Goal: Feedback & Contribution: Contribute content

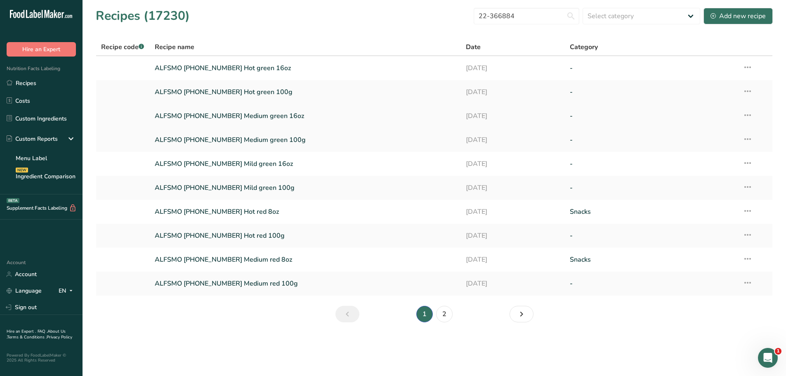
click at [252, 118] on link "ALFSMO [PHONE_NUMBER] Medium green 16oz" at bounding box center [305, 115] width 301 height 17
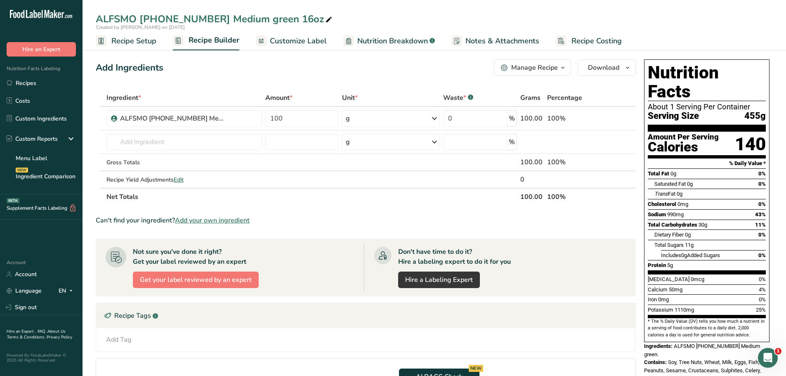
click at [307, 44] on span "Customize Label" at bounding box center [298, 40] width 57 height 11
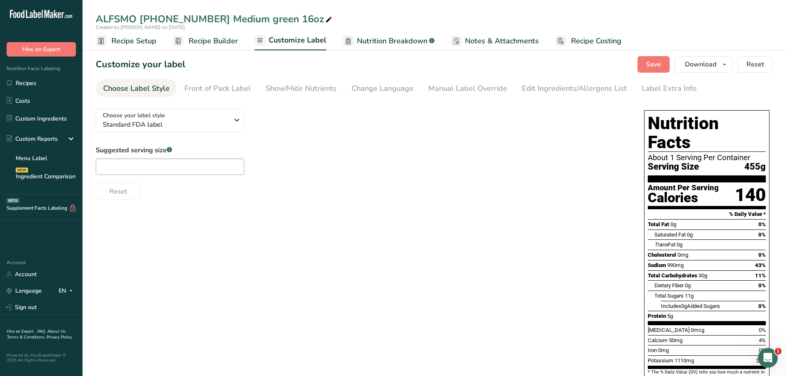
click at [371, 41] on span "Nutrition Breakdown" at bounding box center [392, 40] width 71 height 11
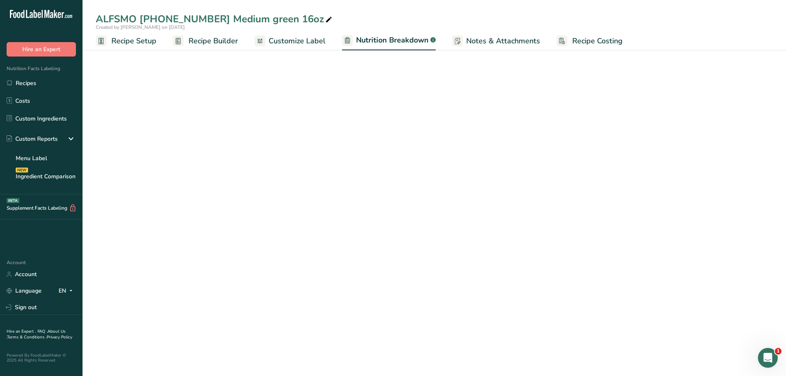
select select "Calories"
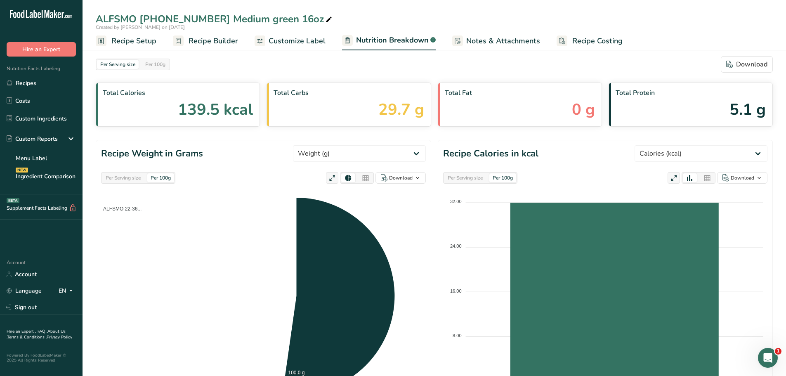
click at [314, 43] on span "Customize Label" at bounding box center [296, 40] width 57 height 11
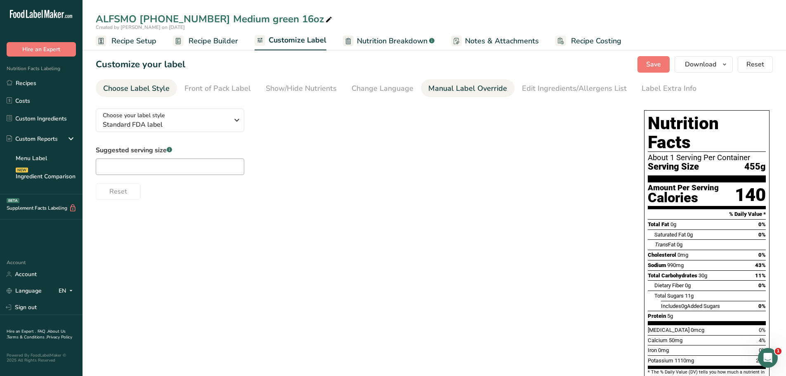
click at [446, 87] on div "Manual Label Override" at bounding box center [467, 88] width 79 height 11
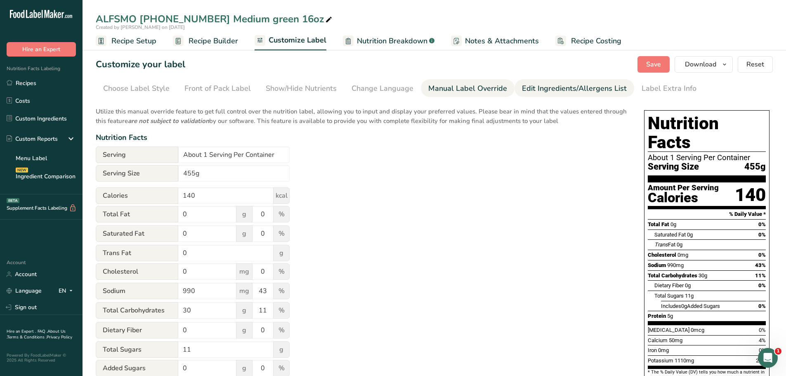
click at [548, 84] on div "Edit Ingredients/Allergens List" at bounding box center [574, 88] width 105 height 11
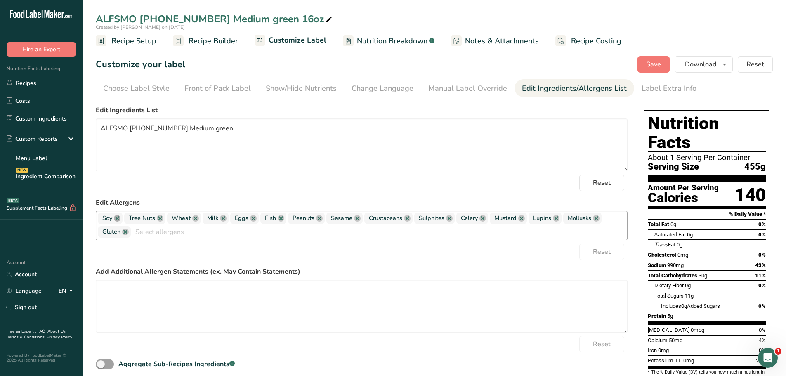
click at [118, 220] on link at bounding box center [117, 218] width 7 height 7
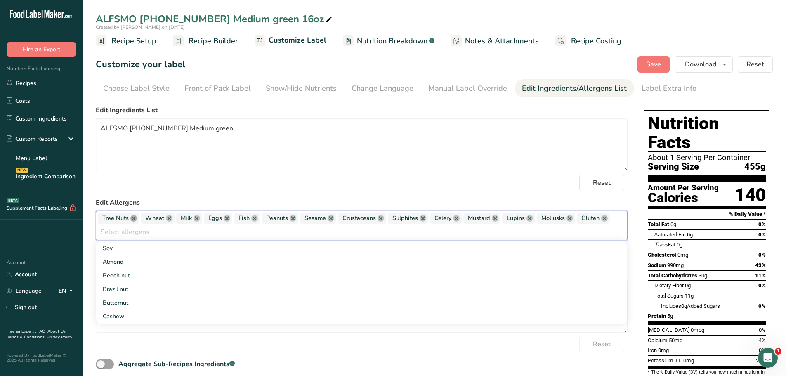
click at [133, 216] on link at bounding box center [133, 218] width 7 height 7
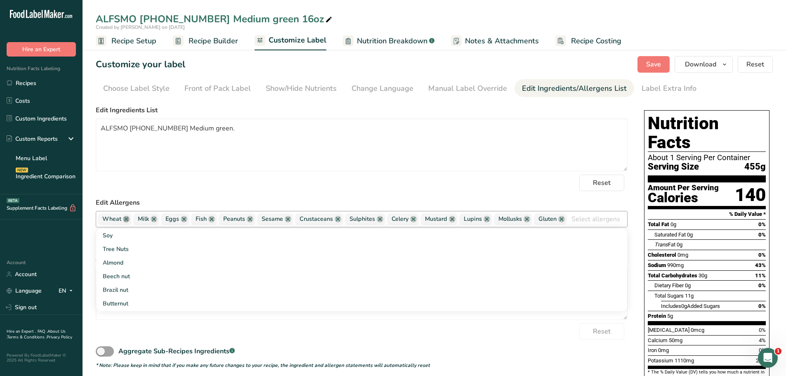
click at [128, 217] on link at bounding box center [126, 219] width 7 height 7
click at [119, 221] on link at bounding box center [118, 219] width 7 height 7
click at [119, 221] on link at bounding box center [121, 219] width 7 height 7
click at [119, 221] on link at bounding box center [118, 219] width 7 height 7
click at [128, 221] on link at bounding box center [129, 219] width 7 height 7
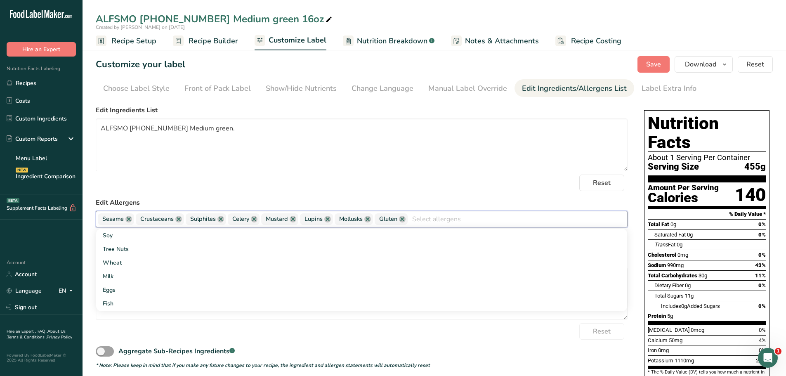
click at [128, 221] on link at bounding box center [128, 219] width 7 height 7
click at [140, 216] on link at bounding box center [140, 219] width 7 height 7
click at [129, 219] on link at bounding box center [132, 219] width 7 height 7
click at [127, 219] on link at bounding box center [124, 219] width 7 height 7
click at [127, 219] on link at bounding box center [129, 219] width 7 height 7
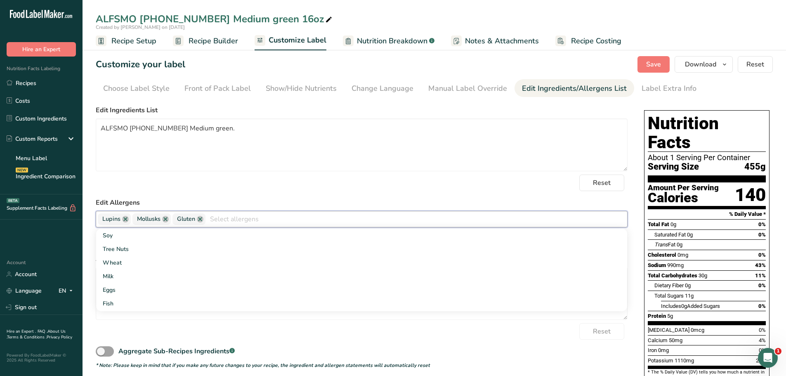
click at [127, 219] on link at bounding box center [125, 219] width 7 height 7
click at [130, 219] on link at bounding box center [130, 219] width 7 height 7
click at [126, 219] on link at bounding box center [125, 219] width 7 height 7
click at [271, 193] on form "Edit Ingredients List ALFSMO [PHONE_NUMBER] Medium green. Reset Edit Allergens …" at bounding box center [362, 237] width 532 height 264
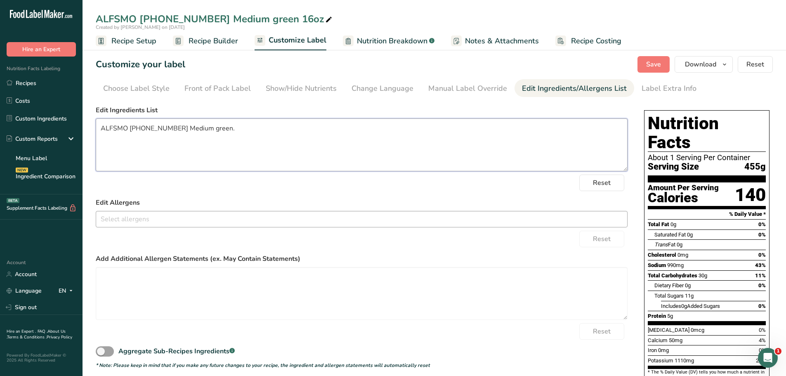
drag, startPoint x: 244, startPoint y: 127, endPoint x: 92, endPoint y: 124, distance: 151.8
click at [92, 124] on section "Customize your label Save Download Choose what to show on your downloaded label…" at bounding box center [433, 249] width 703 height 412
click at [661, 58] on button "Save" at bounding box center [653, 64] width 32 height 16
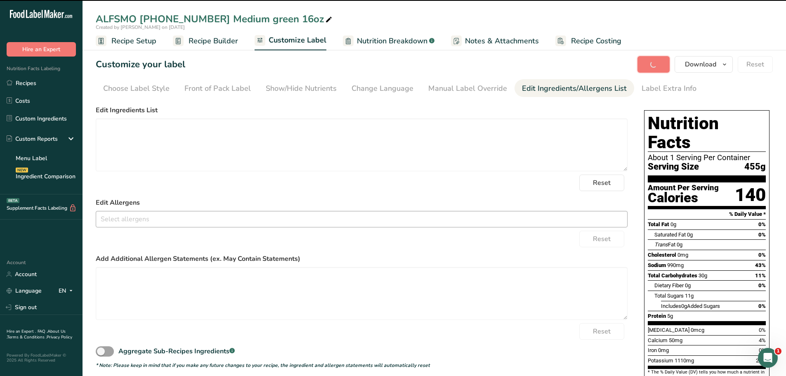
type textarea "ALFSMO [PHONE_NUMBER] Medium green"
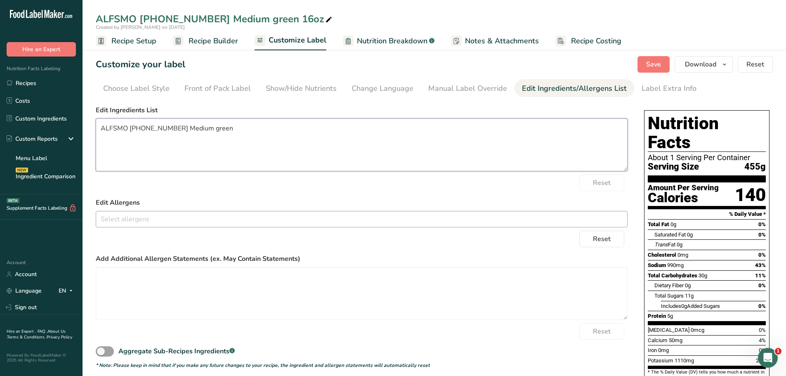
drag, startPoint x: 224, startPoint y: 131, endPoint x: 97, endPoint y: 134, distance: 127.5
click at [97, 134] on textarea "ALFSMO [PHONE_NUMBER] Medium green" at bounding box center [362, 144] width 532 height 53
click at [645, 61] on button "Save" at bounding box center [653, 64] width 32 height 16
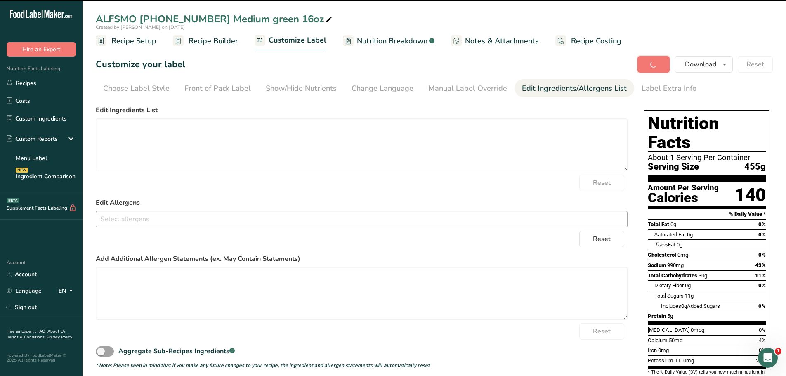
type textarea "ALFSMO [PHONE_NUMBER] Medium green"
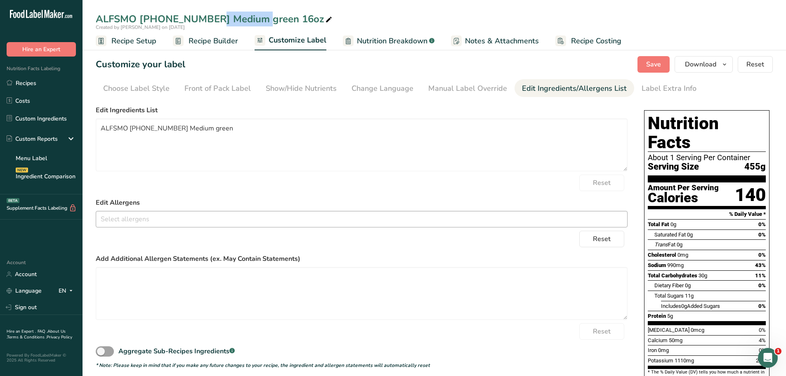
drag, startPoint x: 190, startPoint y: 18, endPoint x: 139, endPoint y: 16, distance: 51.1
click at [139, 16] on div "ALFSMO [PHONE_NUMBER] Medium green 16oz" at bounding box center [215, 19] width 238 height 15
drag, startPoint x: 139, startPoint y: 16, endPoint x: 149, endPoint y: 14, distance: 10.5
click at [150, 14] on input "ALFSMO [PHONE_NUMBER] Medium green 16oz" at bounding box center [434, 19] width 677 height 15
drag, startPoint x: 140, startPoint y: 14, endPoint x: 183, endPoint y: 18, distance: 43.0
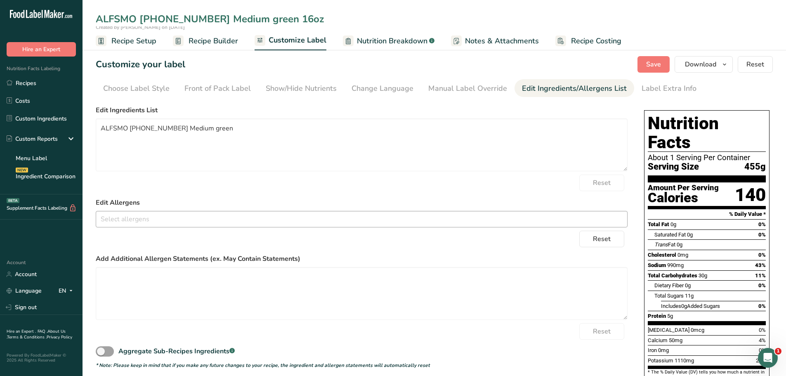
click at [189, 20] on input "ALFSMO [PHONE_NUMBER] Medium green 16oz" at bounding box center [434, 19] width 677 height 15
click at [57, 87] on link "Recipes" at bounding box center [41, 83] width 82 height 16
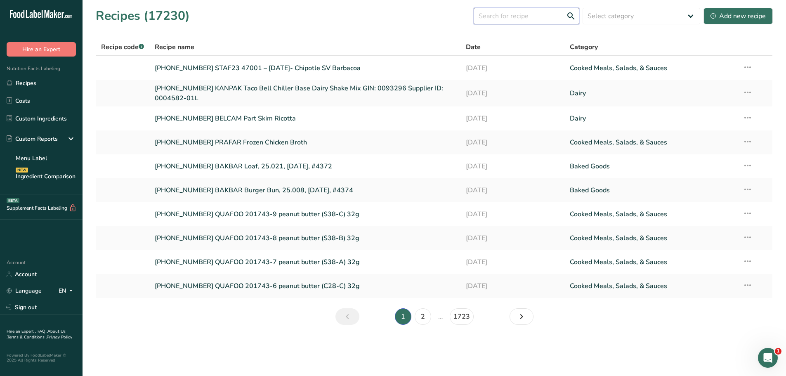
click at [520, 19] on input "text" at bounding box center [526, 16] width 106 height 16
paste input "22-366884"
type input "22-366884"
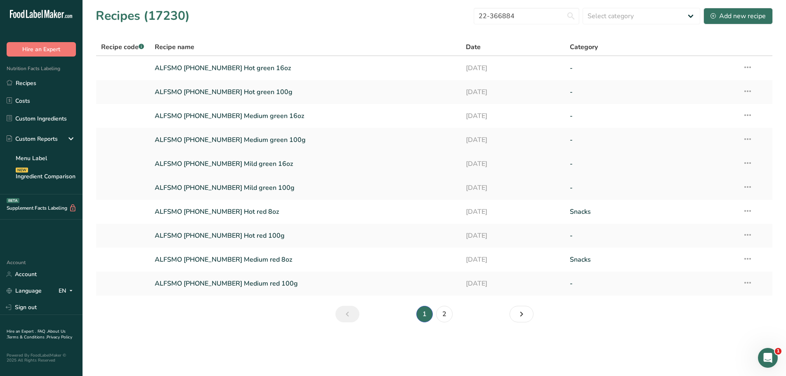
click at [245, 164] on link "ALFSMO [PHONE_NUMBER] Mild green 16oz" at bounding box center [305, 163] width 301 height 17
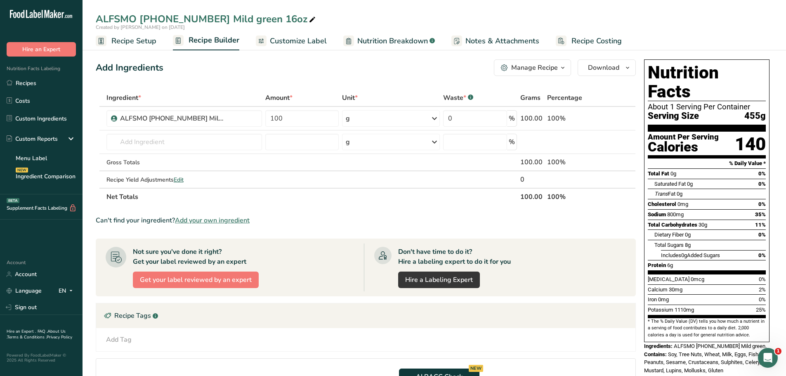
click at [296, 38] on span "Customize Label" at bounding box center [298, 40] width 57 height 11
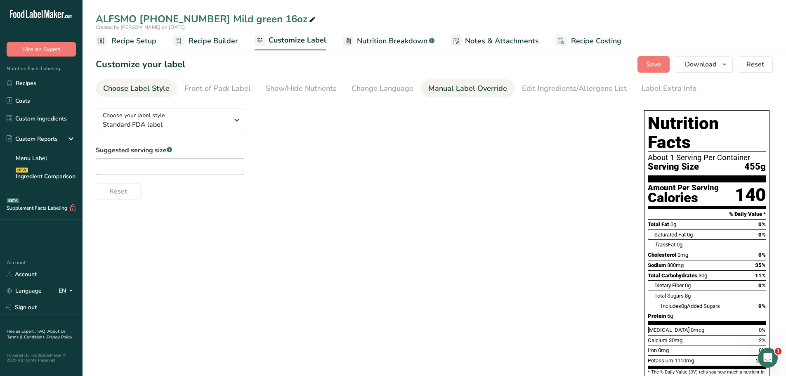
click at [439, 89] on div "Manual Label Override" at bounding box center [467, 88] width 79 height 11
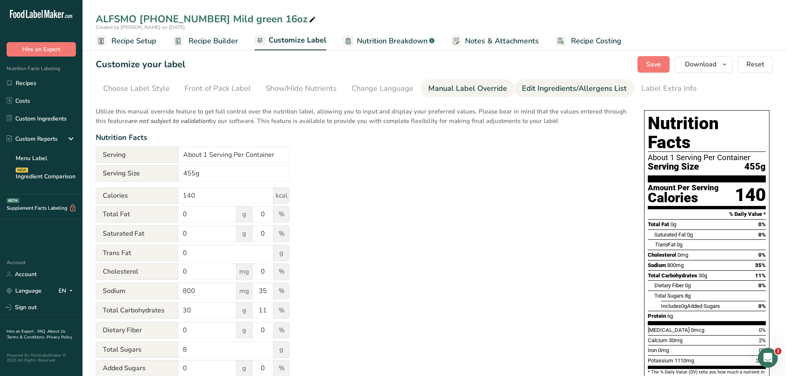
click at [540, 85] on div "Edit Ingredients/Allergens List" at bounding box center [574, 88] width 105 height 11
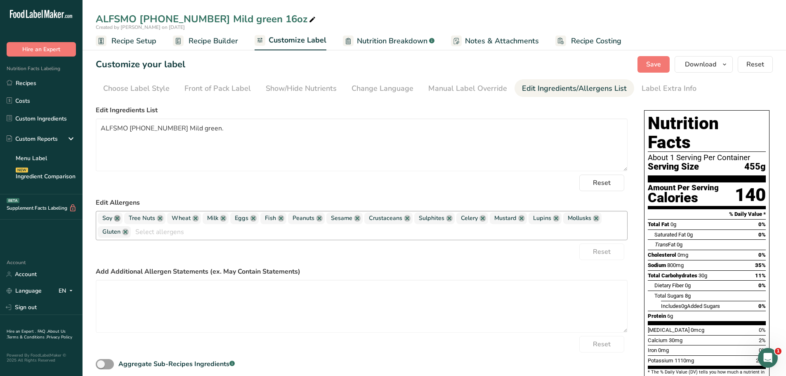
click at [117, 219] on link at bounding box center [117, 218] width 7 height 7
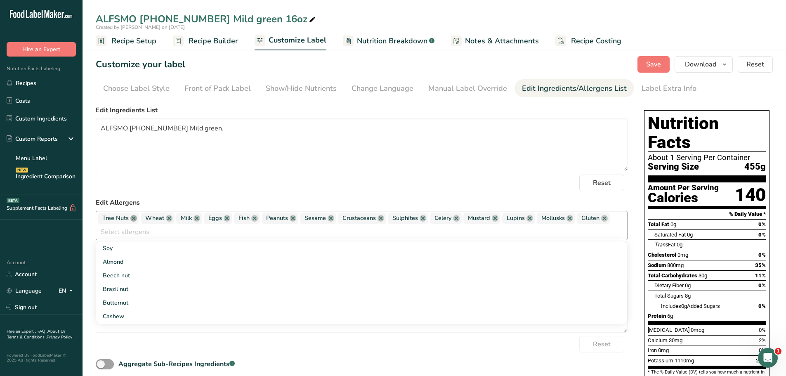
click at [133, 216] on link at bounding box center [133, 218] width 7 height 7
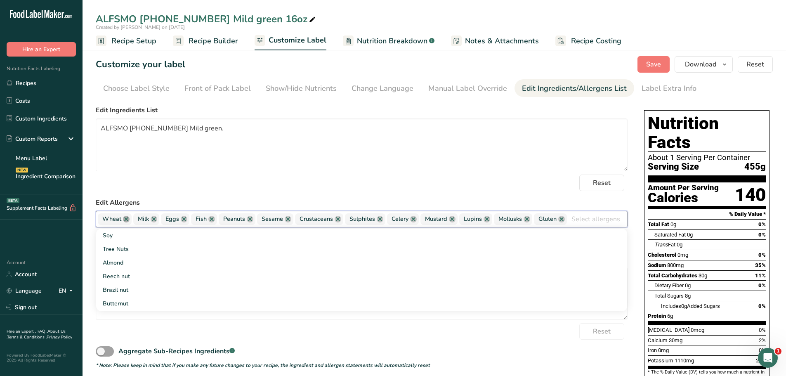
click at [127, 220] on link at bounding box center [126, 219] width 7 height 7
click at [118, 219] on link at bounding box center [118, 219] width 7 height 7
click at [118, 219] on link at bounding box center [121, 219] width 7 height 7
click at [118, 218] on link at bounding box center [118, 219] width 7 height 7
click at [128, 218] on link at bounding box center [129, 219] width 7 height 7
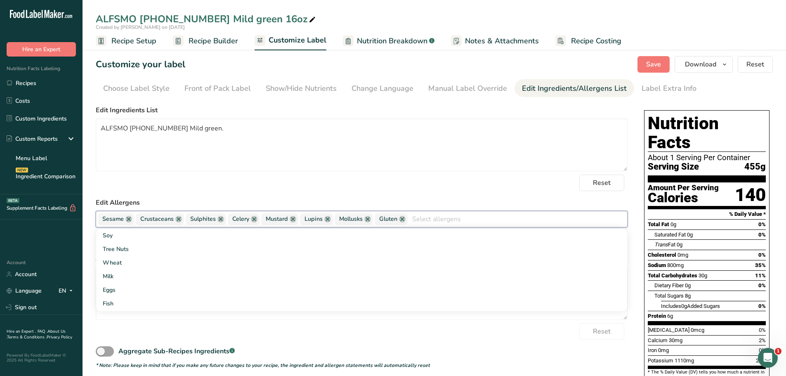
click at [128, 218] on link at bounding box center [128, 219] width 7 height 7
click at [140, 219] on link at bounding box center [140, 219] width 7 height 7
click at [134, 219] on link at bounding box center [132, 219] width 7 height 7
click at [127, 219] on link at bounding box center [124, 219] width 7 height 7
click at [127, 219] on link at bounding box center [129, 219] width 7 height 7
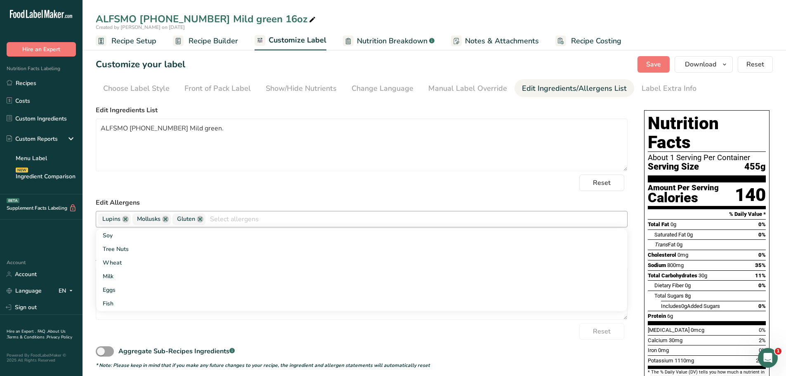
click at [127, 219] on link at bounding box center [125, 219] width 7 height 7
click at [127, 219] on span "Mollusks" at bounding box center [117, 219] width 38 height 12
click at [129, 220] on link at bounding box center [130, 219] width 7 height 7
click at [124, 219] on link at bounding box center [125, 219] width 7 height 7
click at [646, 61] on button "Save" at bounding box center [653, 64] width 32 height 16
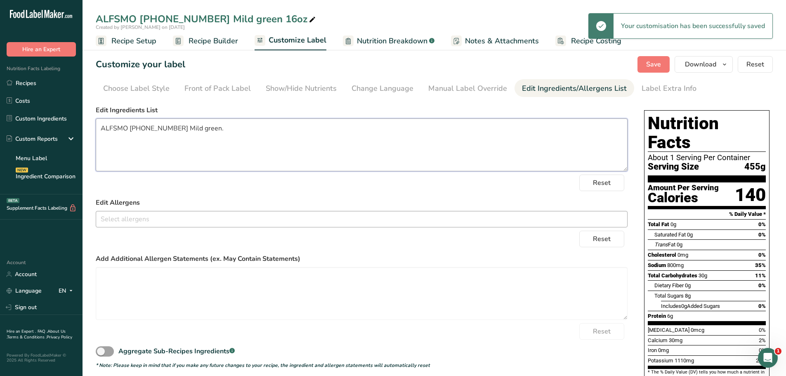
click at [226, 131] on textarea "ALFSMO [PHONE_NUMBER] Mild green." at bounding box center [362, 144] width 532 height 53
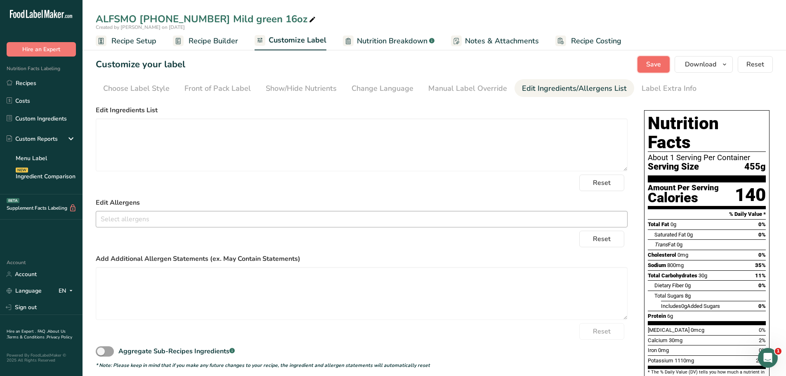
click at [655, 61] on span "Save" at bounding box center [653, 64] width 15 height 10
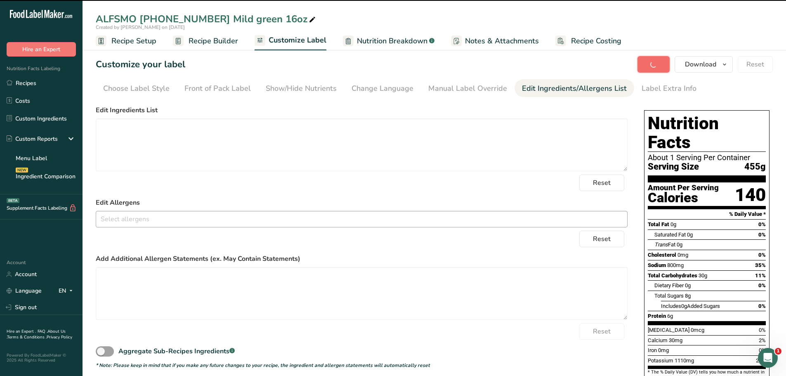
type textarea "ALFSMO [PHONE_NUMBER] Mild green"
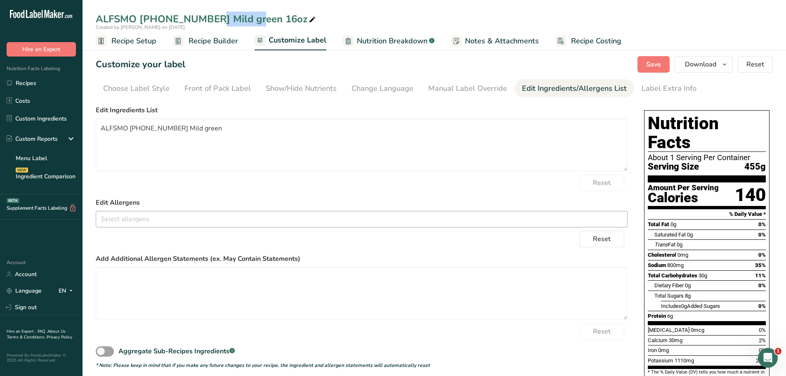
drag, startPoint x: 192, startPoint y: 16, endPoint x: 139, endPoint y: 13, distance: 52.5
click at [139, 13] on div "ALFSMO [PHONE_NUMBER] Mild green 16oz" at bounding box center [206, 19] width 221 height 15
drag, startPoint x: 139, startPoint y: 14, endPoint x: 188, endPoint y: 18, distance: 49.2
click at [188, 18] on input "ALFSMO [PHONE_NUMBER] Mild green 16oz" at bounding box center [434, 19] width 677 height 15
click at [28, 80] on link "Recipes" at bounding box center [41, 83] width 82 height 16
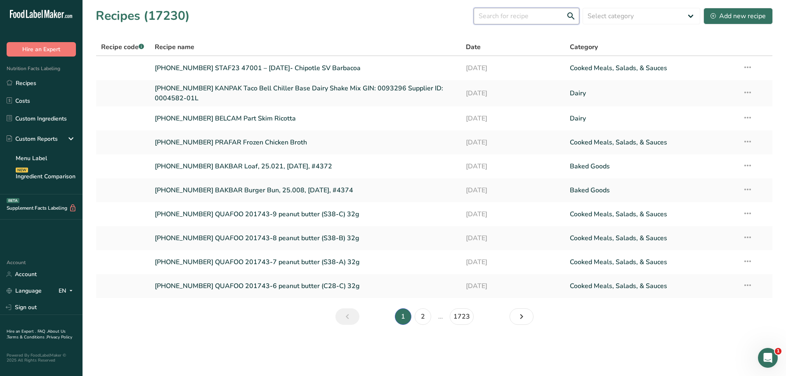
click at [515, 15] on input "text" at bounding box center [526, 16] width 106 height 16
paste input "22-366884"
type input "22-366884"
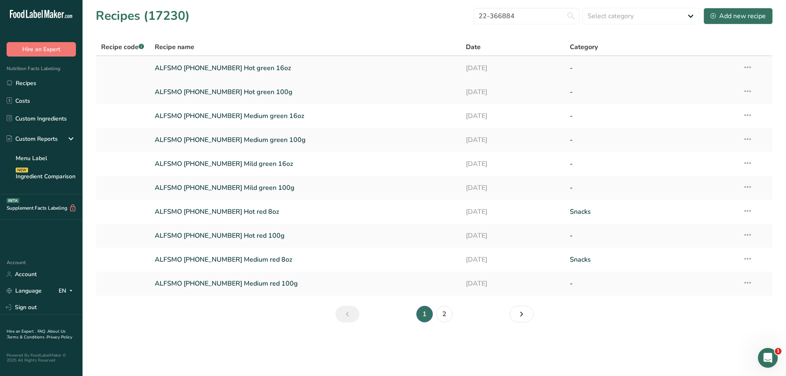
click at [239, 67] on link "ALFSMO [PHONE_NUMBER] Hot green 16oz" at bounding box center [305, 67] width 301 height 17
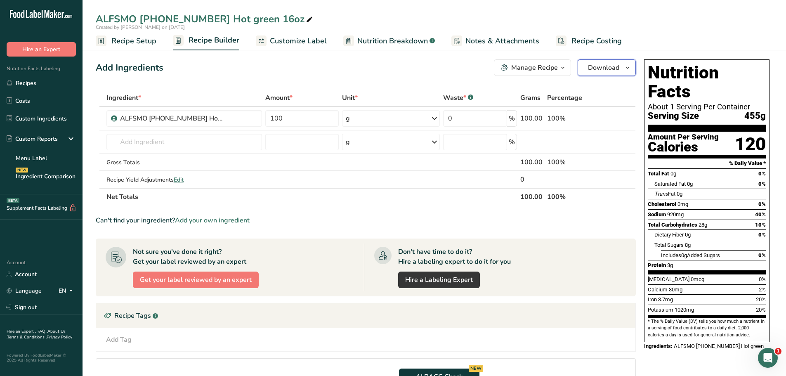
click at [626, 64] on icon "button" at bounding box center [627, 68] width 7 height 10
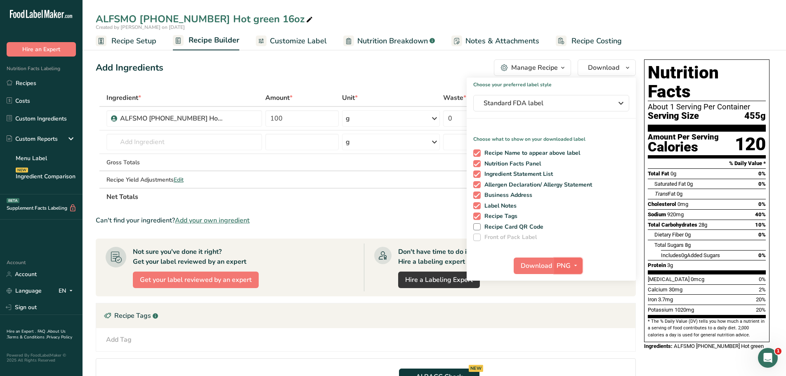
click at [575, 263] on icon "button" at bounding box center [575, 265] width 7 height 10
click at [572, 325] on link "PDF" at bounding box center [569, 323] width 26 height 14
click at [527, 264] on span "Download" at bounding box center [536, 266] width 31 height 10
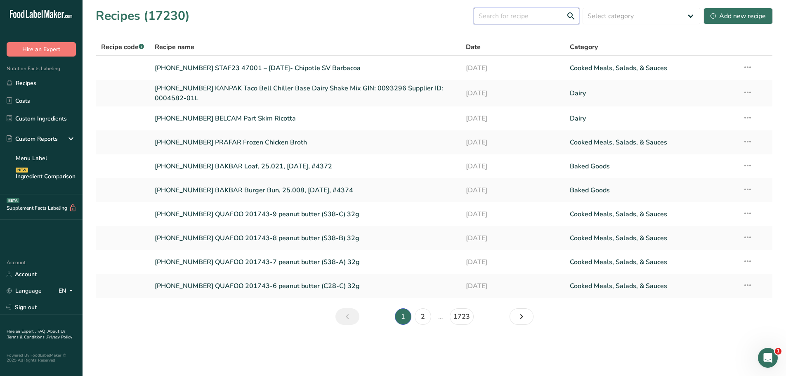
click at [505, 13] on input "text" at bounding box center [526, 16] width 106 height 16
paste input "22-366884"
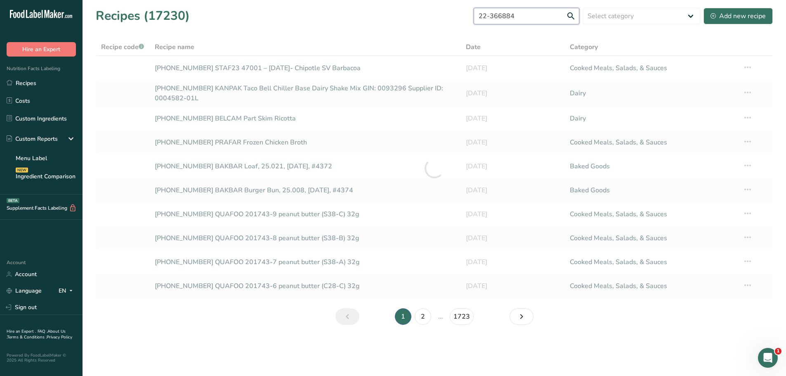
type input "22-366884"
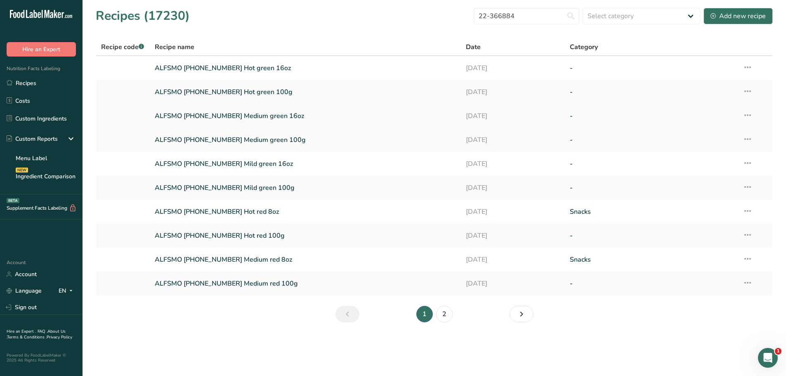
click at [242, 116] on link "ALFSMO [PHONE_NUMBER] Medium green 16oz" at bounding box center [305, 115] width 301 height 17
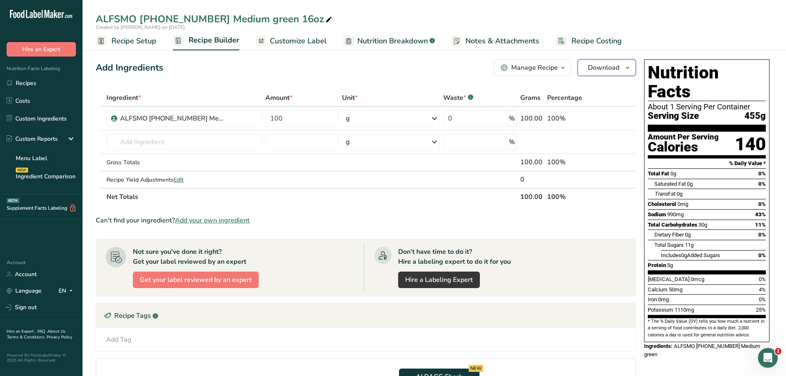
click at [627, 67] on icon "button" at bounding box center [627, 68] width 7 height 10
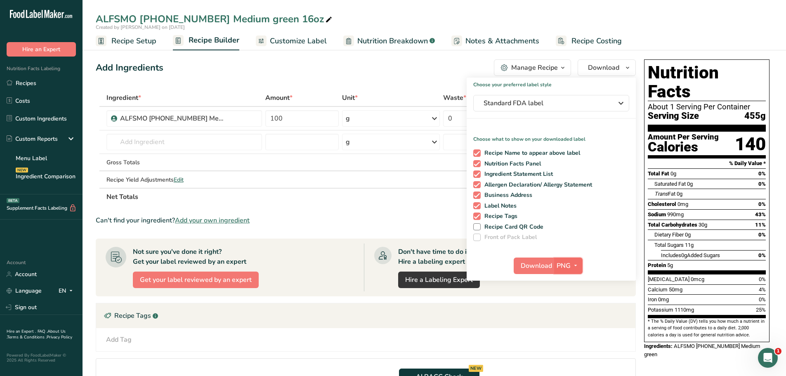
click at [577, 264] on icon "button" at bounding box center [575, 265] width 7 height 10
click at [574, 323] on link "PDF" at bounding box center [569, 323] width 26 height 14
click at [539, 264] on span "Download" at bounding box center [536, 266] width 31 height 10
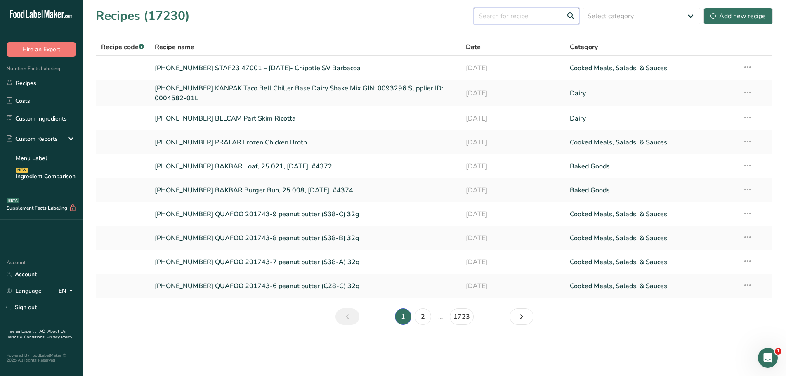
click at [519, 17] on input "text" at bounding box center [526, 16] width 106 height 16
paste input "22-366884"
type input "22-366884"
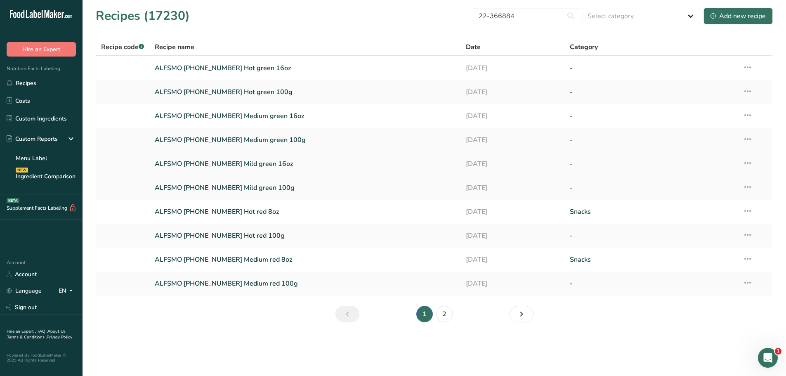
click at [259, 164] on link "ALFSMO [PHONE_NUMBER] Mild green 16oz" at bounding box center [305, 163] width 301 height 17
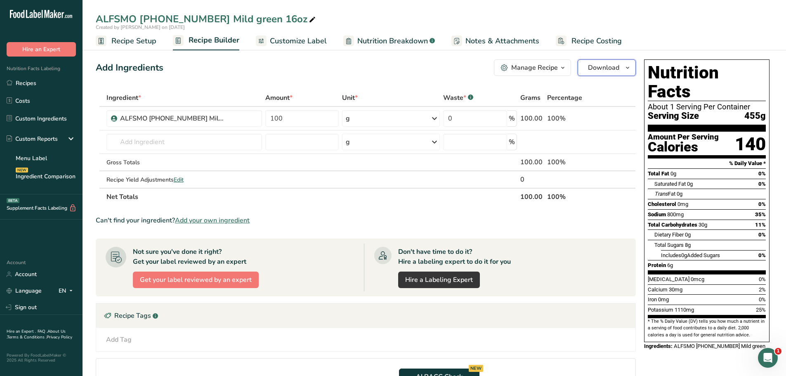
click at [628, 72] on icon "button" at bounding box center [627, 68] width 7 height 10
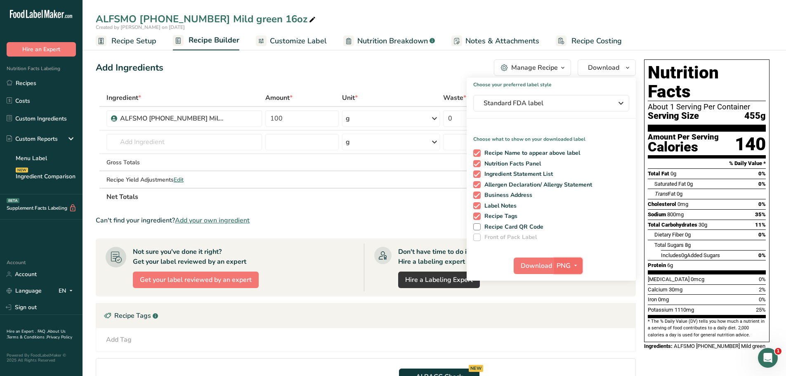
click at [578, 264] on icon "button" at bounding box center [575, 265] width 7 height 10
click at [569, 322] on link "PDF" at bounding box center [569, 323] width 26 height 14
click at [534, 264] on span "Download" at bounding box center [536, 266] width 31 height 10
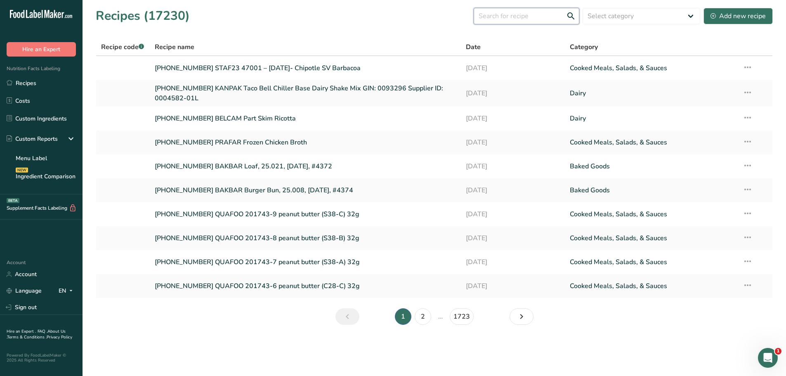
click at [513, 16] on input "text" at bounding box center [526, 16] width 106 height 16
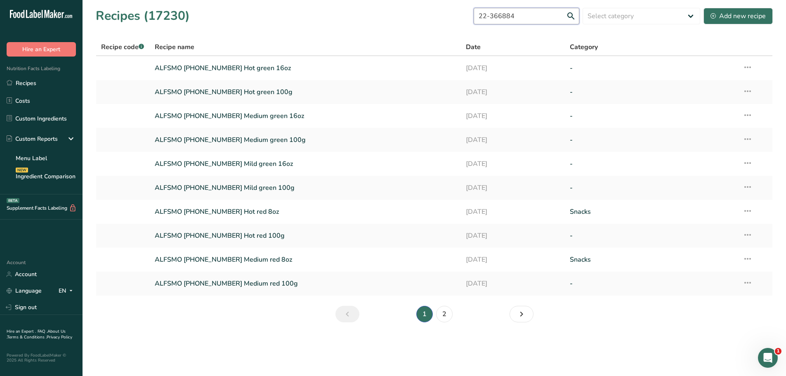
click at [525, 18] on input "22-366884" at bounding box center [526, 16] width 106 height 16
type input "[PHONE_NUMBER]"
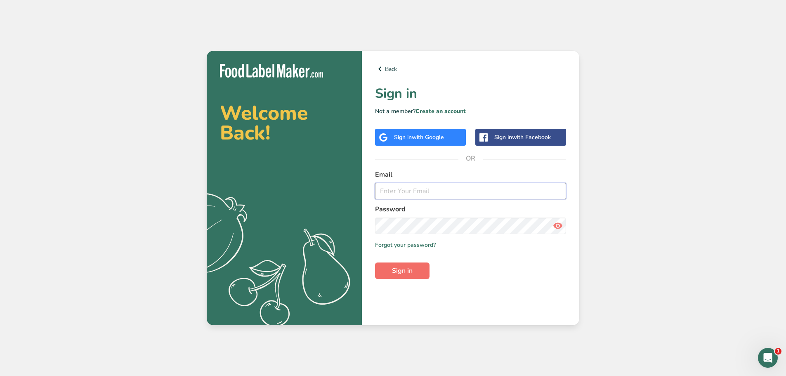
type input "[EMAIL_ADDRESS][DOMAIN_NAME]"
click at [413, 270] on button "Sign in" at bounding box center [402, 270] width 54 height 16
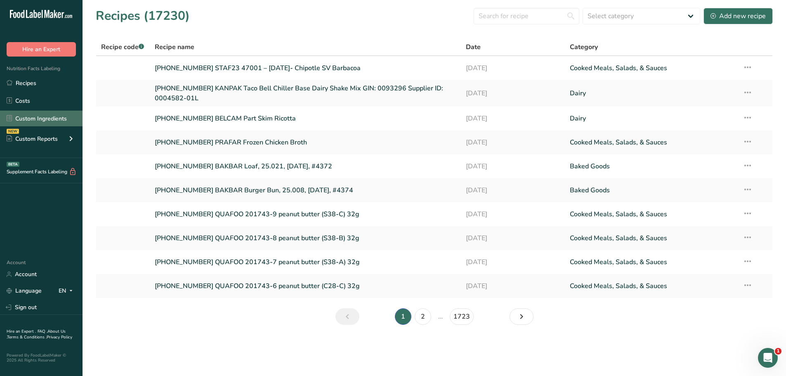
click at [31, 121] on link "Custom Ingredients" at bounding box center [41, 119] width 82 height 16
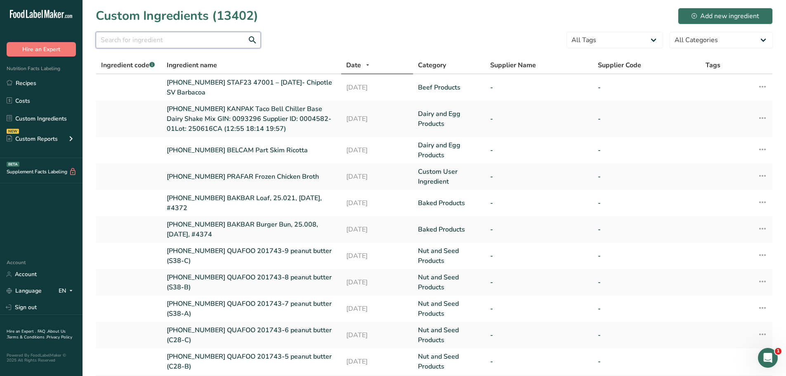
click at [141, 44] on input "text" at bounding box center [178, 40] width 165 height 16
click at [710, 20] on div "Add new ingredient" at bounding box center [725, 16] width 68 height 10
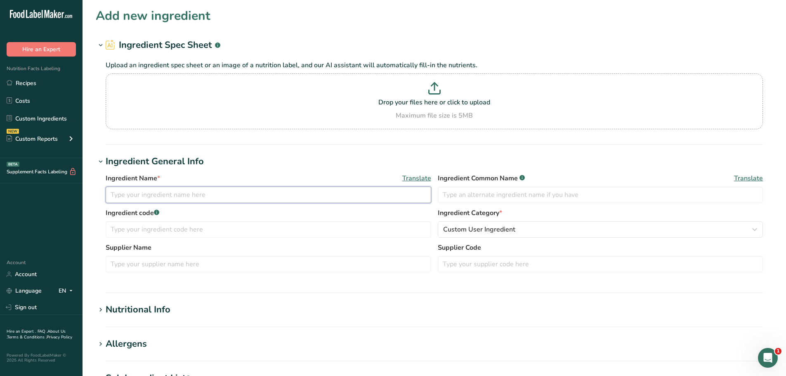
click at [196, 197] on input "text" at bounding box center [268, 194] width 325 height 16
type input "S'Mores Cookies"
click at [108, 194] on input "S'Mores Cookies" at bounding box center [268, 194] width 325 height 16
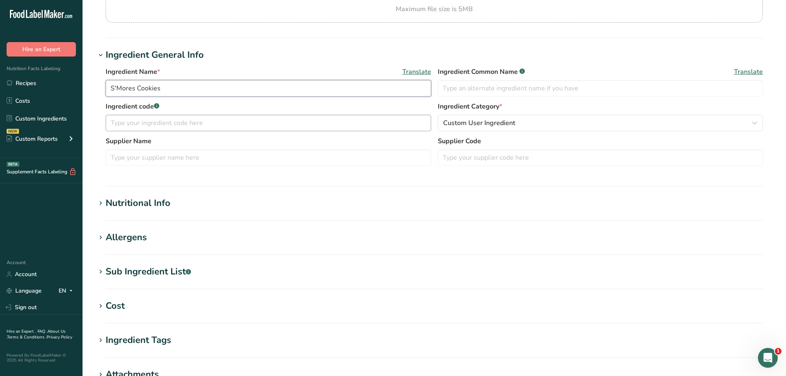
scroll to position [124, 0]
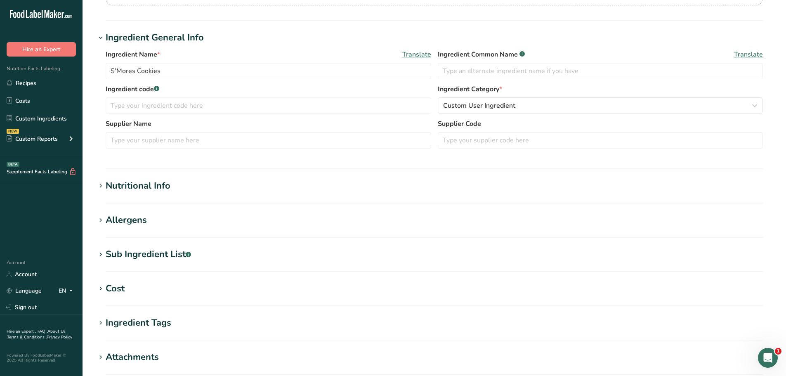
click at [166, 183] on div "Nutritional Info" at bounding box center [138, 186] width 65 height 14
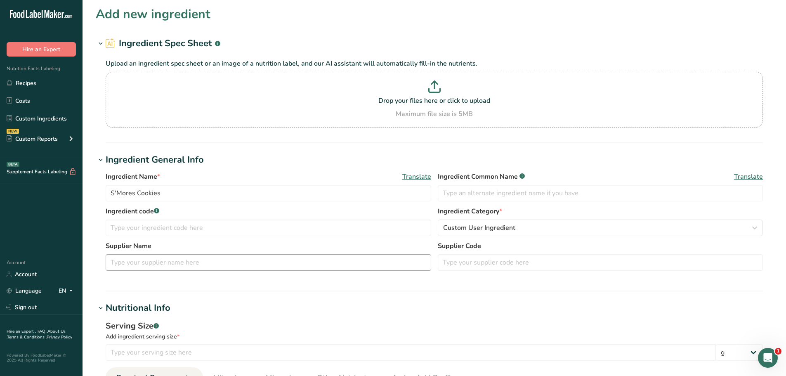
scroll to position [0, 0]
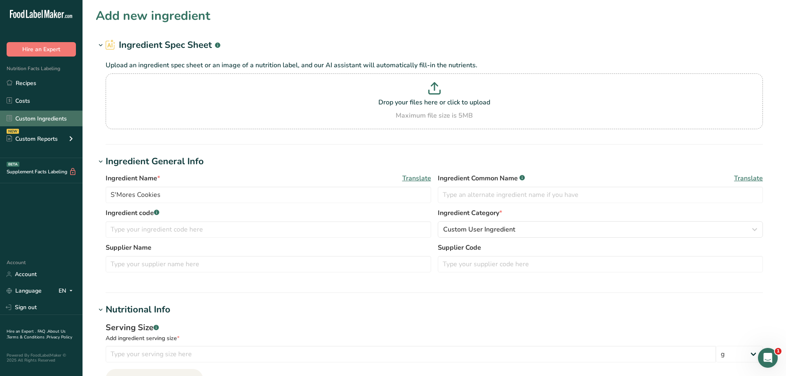
click at [54, 121] on link "Custom Ingredients" at bounding box center [41, 119] width 82 height 16
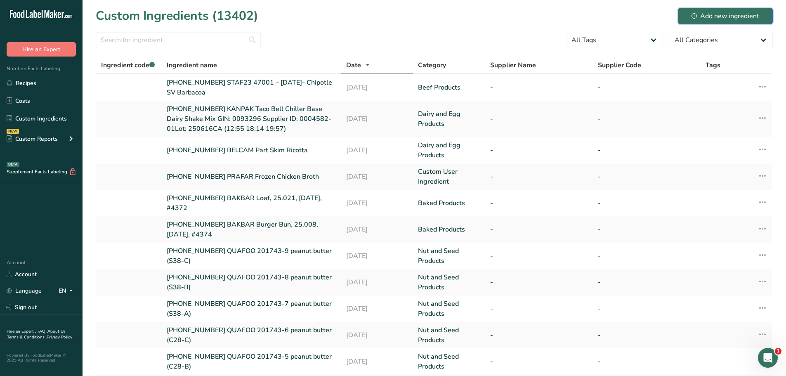
click at [708, 16] on div "Add new ingredient" at bounding box center [725, 16] width 68 height 10
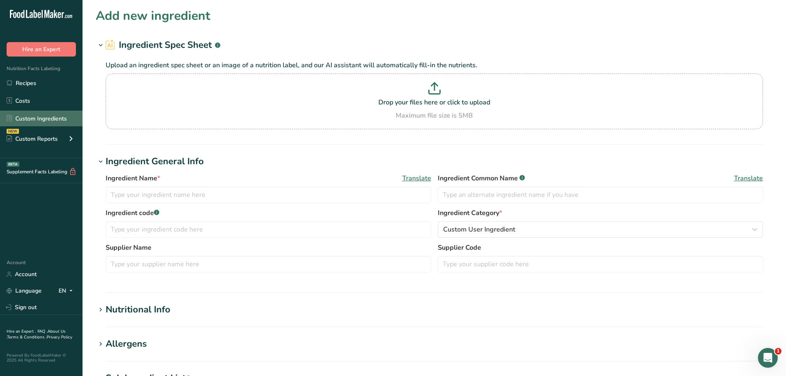
click at [54, 122] on link "Custom Ingredients" at bounding box center [41, 119] width 82 height 16
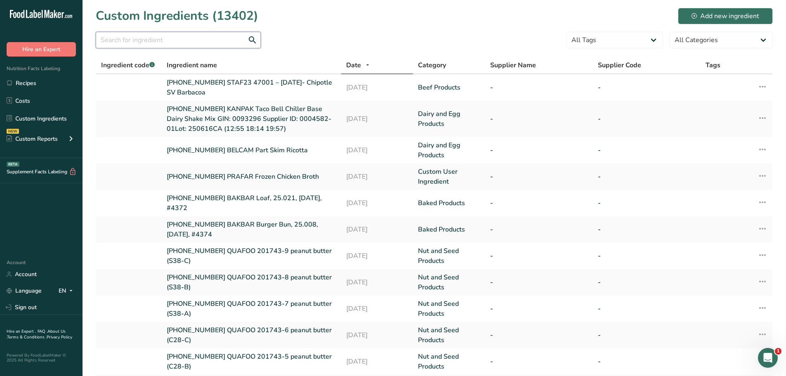
click at [198, 40] on input "text" at bounding box center [178, 40] width 165 height 16
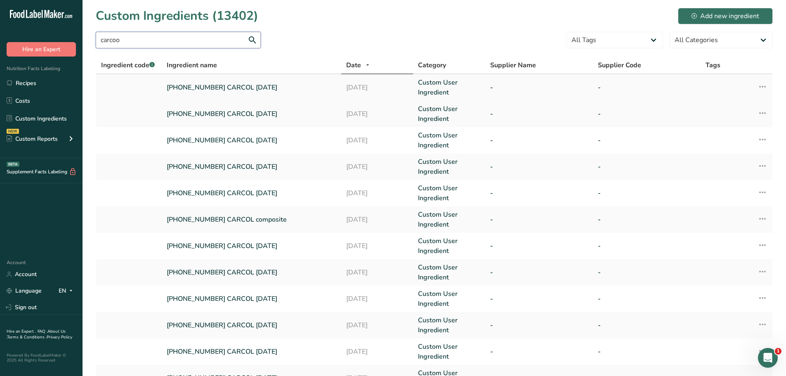
type input "carcoo"
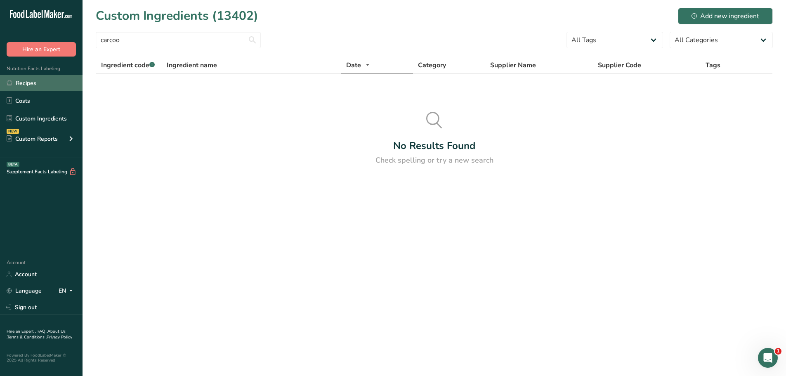
click at [36, 88] on link "Recipes" at bounding box center [41, 83] width 82 height 16
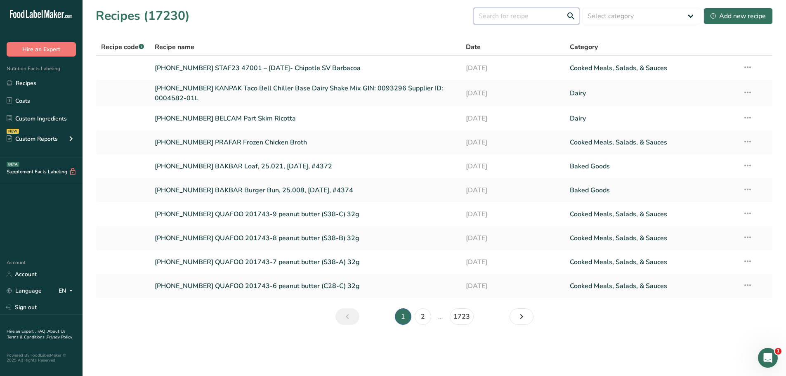
click at [520, 15] on input "text" at bounding box center [526, 16] width 106 height 16
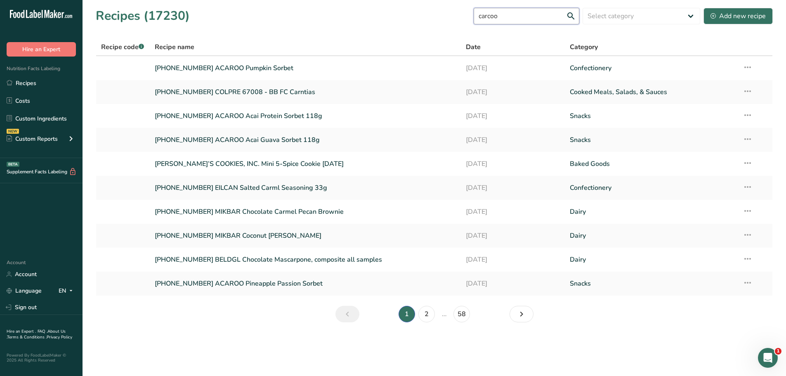
type input "carcoo"
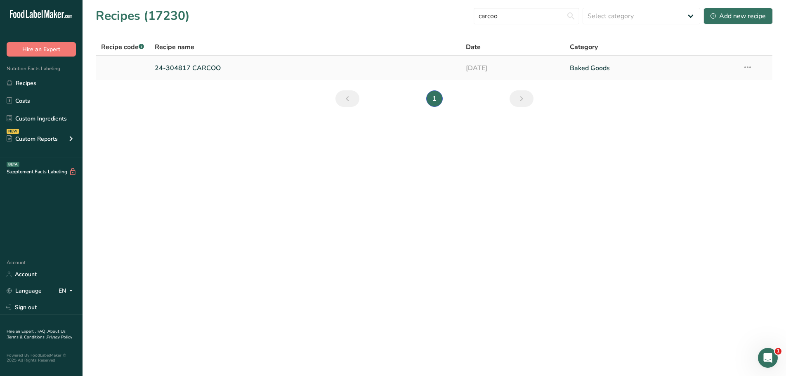
click at [198, 71] on link "24-304817 CARCOO" at bounding box center [305, 67] width 301 height 17
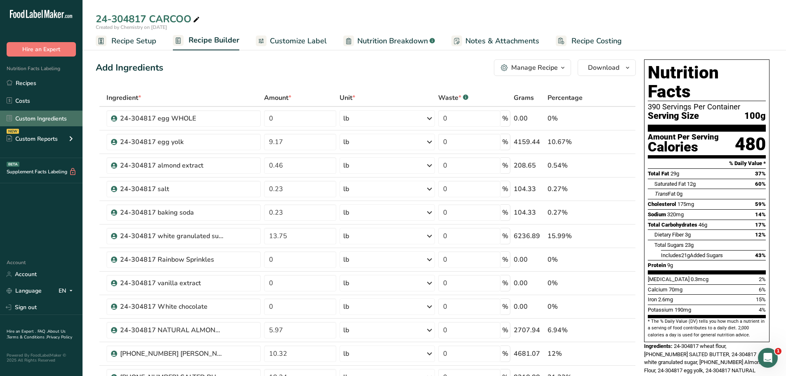
click at [31, 120] on link "Custom Ingredients" at bounding box center [41, 119] width 82 height 16
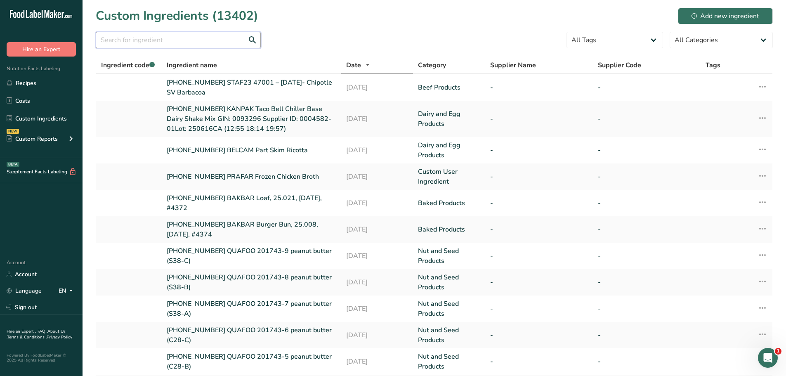
click at [142, 41] on input "text" at bounding box center [178, 40] width 165 height 16
click at [722, 11] on div "Add new ingredient" at bounding box center [725, 16] width 68 height 10
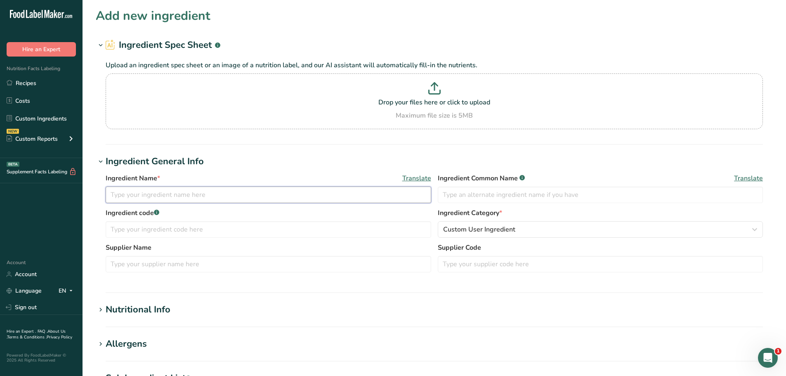
click at [161, 197] on input "text" at bounding box center [268, 194] width 325 height 16
click at [171, 200] on input "25-464132-00" at bounding box center [268, 194] width 325 height 16
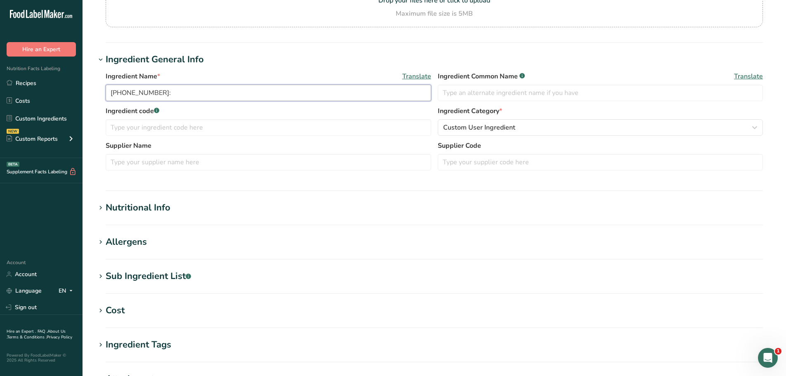
scroll to position [124, 0]
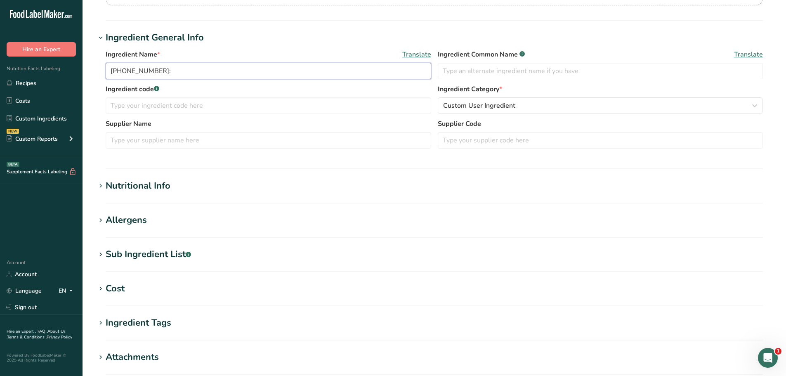
type input "25-464132-001:"
click at [172, 188] on h1 "Nutritional Info" at bounding box center [434, 186] width 677 height 14
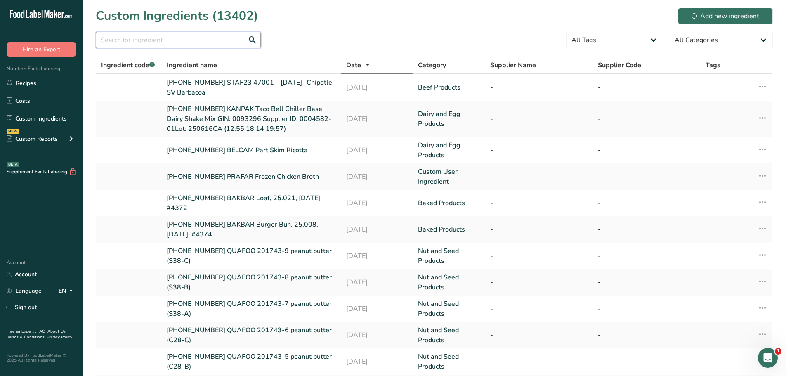
click at [204, 39] on input "text" at bounding box center [178, 40] width 165 height 16
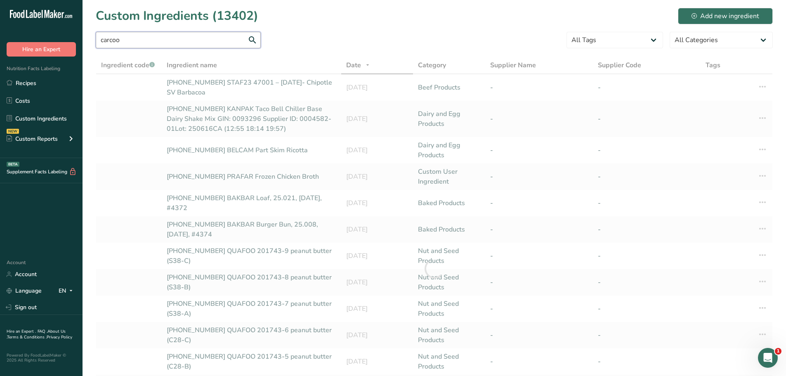
type input "carcoo"
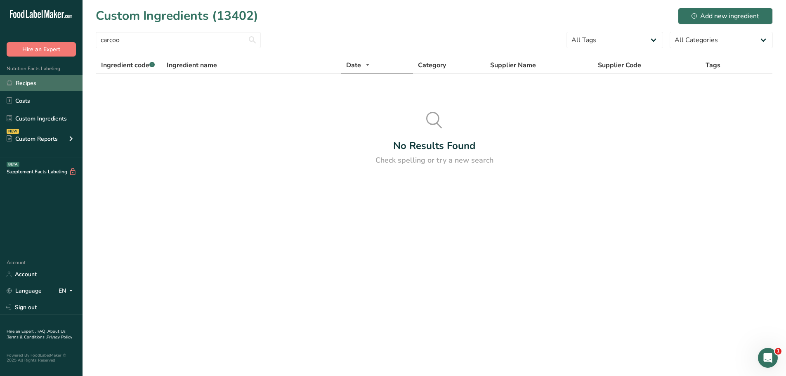
click at [42, 80] on link "Recipes" at bounding box center [41, 83] width 82 height 16
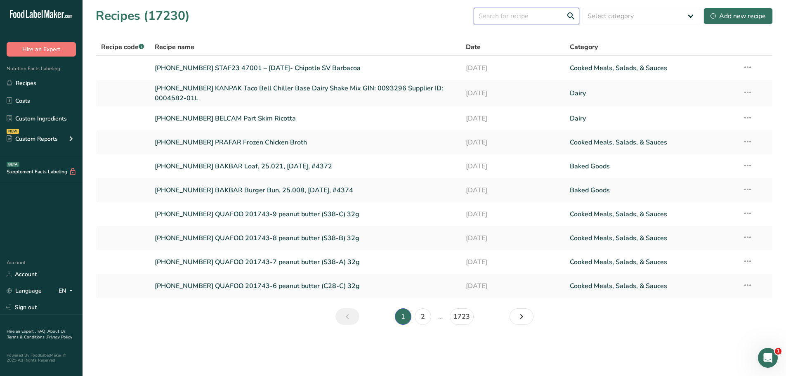
click at [523, 17] on input "text" at bounding box center [526, 16] width 106 height 16
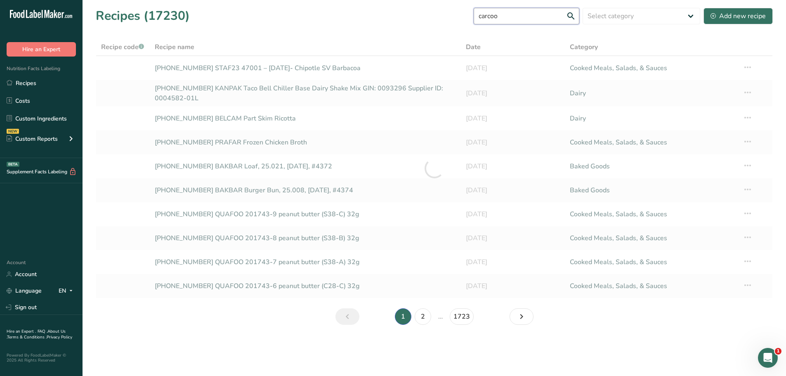
type input "carcoo"
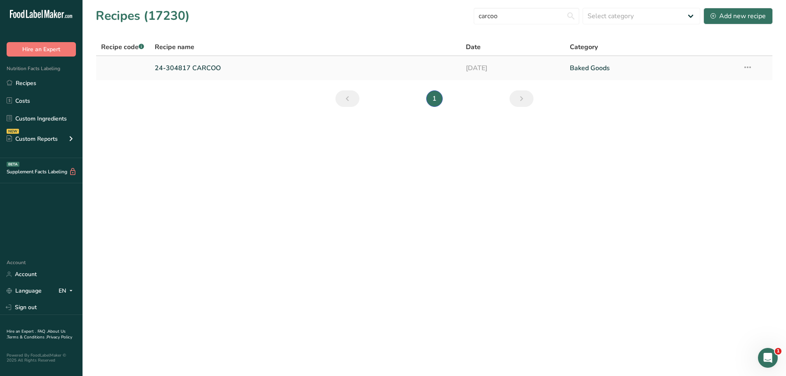
click at [215, 68] on link "24-304817 CARCOO" at bounding box center [305, 67] width 301 height 17
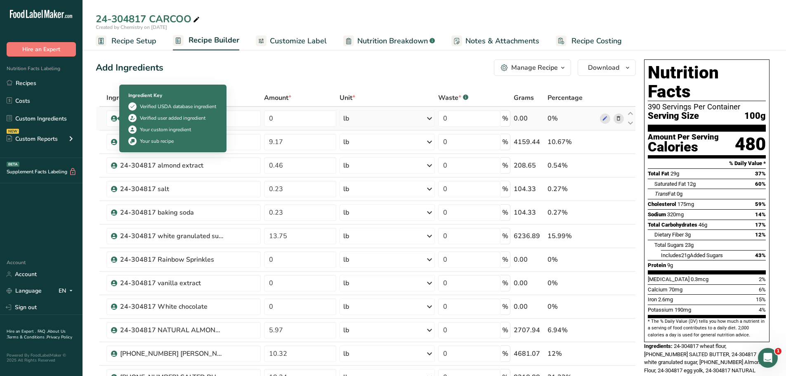
click at [114, 119] on icon at bounding box center [113, 118] width 5 height 7
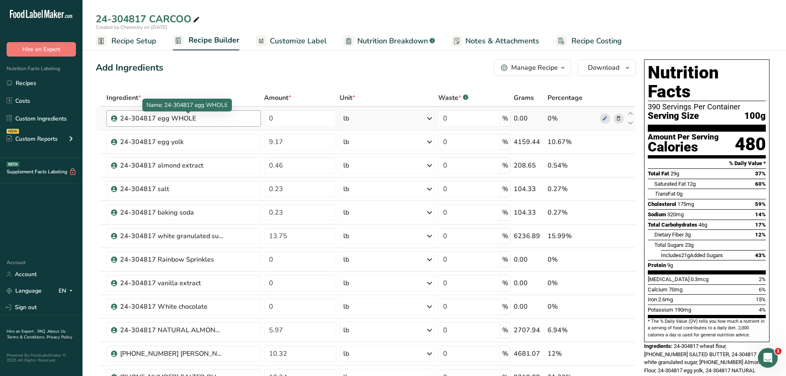
click at [137, 116] on div "24-304817 egg WHOLE" at bounding box center [171, 118] width 103 height 10
click at [242, 66] on div "Add Ingredients Manage Recipe Delete Recipe Duplicate Recipe Scale Recipe Save …" at bounding box center [366, 67] width 540 height 16
click at [128, 42] on span "Recipe Setup" at bounding box center [133, 40] width 45 height 11
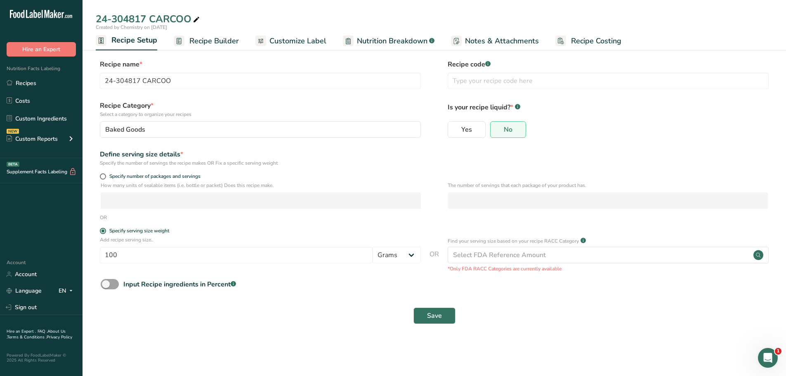
click at [229, 44] on span "Recipe Builder" at bounding box center [213, 40] width 49 height 11
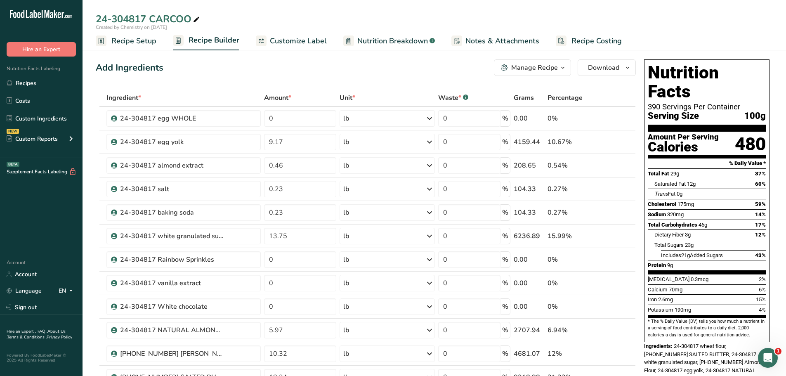
click at [287, 42] on span "Customize Label" at bounding box center [298, 40] width 57 height 11
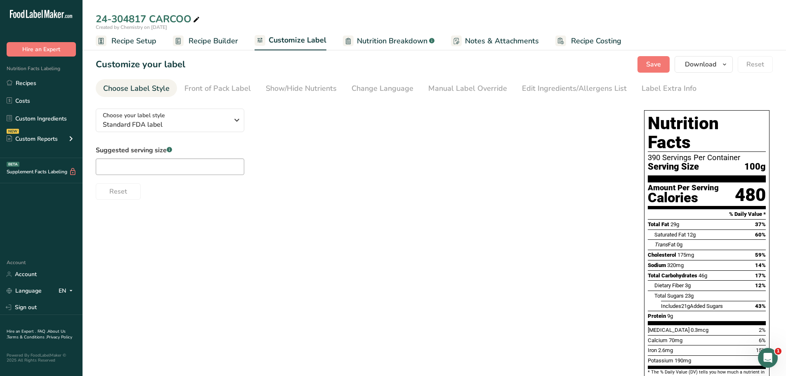
click at [385, 42] on span "Nutrition Breakdown" at bounding box center [392, 40] width 71 height 11
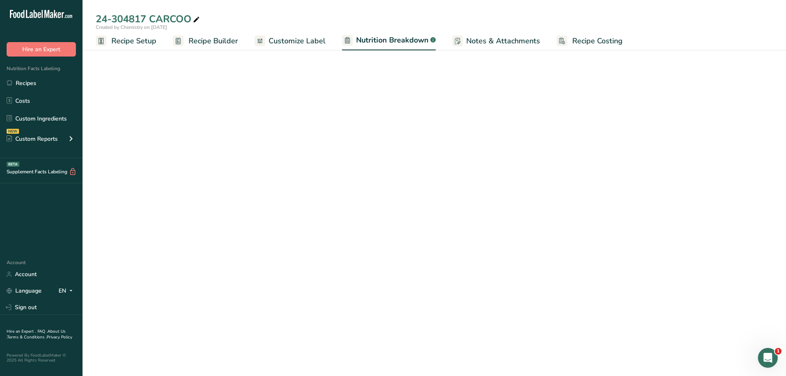
select select "Calories"
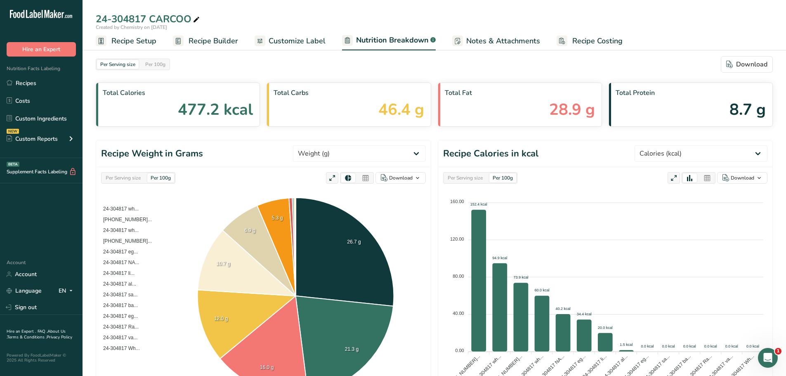
click at [134, 45] on span "Recipe Setup" at bounding box center [133, 40] width 45 height 11
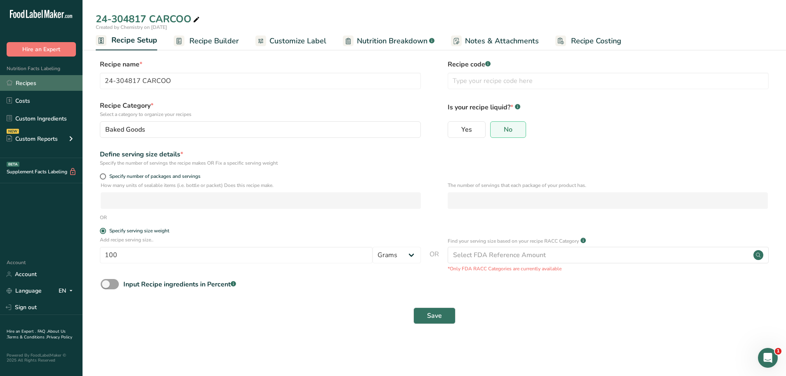
click at [21, 81] on link "Recipes" at bounding box center [41, 83] width 82 height 16
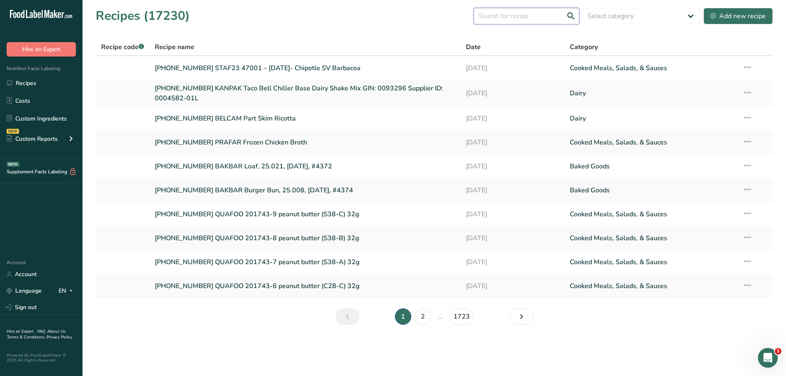
click at [525, 18] on input "text" at bounding box center [526, 16] width 106 height 16
click at [746, 16] on div "Add new recipe" at bounding box center [737, 16] width 55 height 10
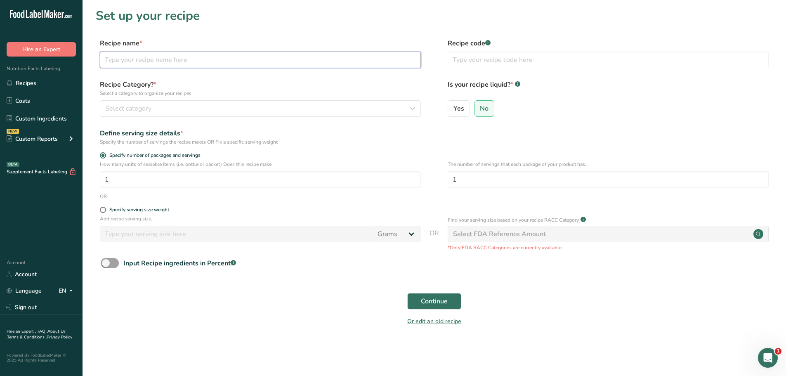
click at [202, 63] on input "text" at bounding box center [260, 60] width 321 height 16
type input "25-464132-001"
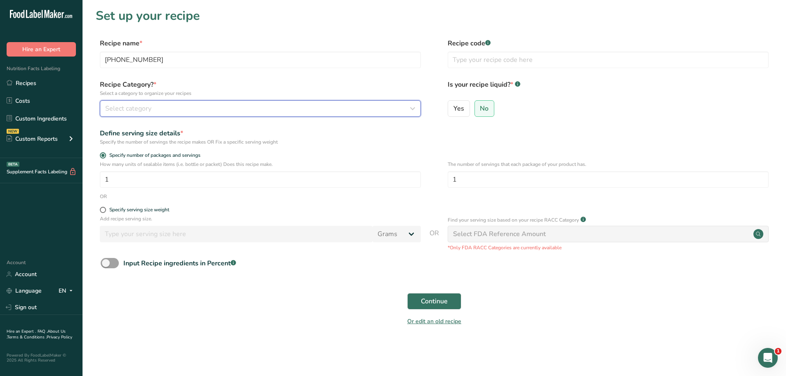
click at [232, 108] on div "Select category" at bounding box center [257, 109] width 305 height 10
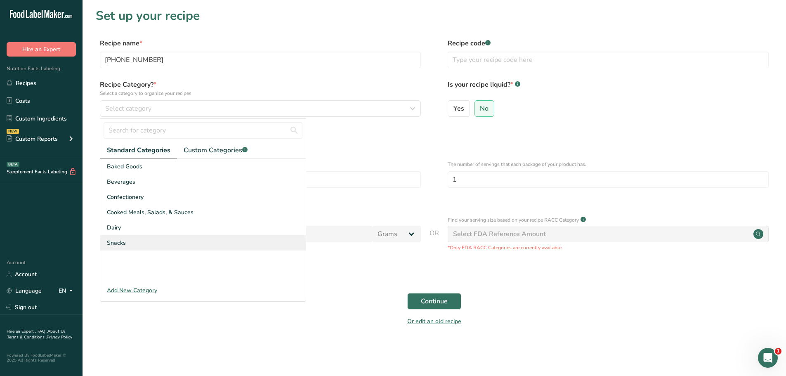
click at [136, 241] on div "Snacks" at bounding box center [202, 242] width 205 height 15
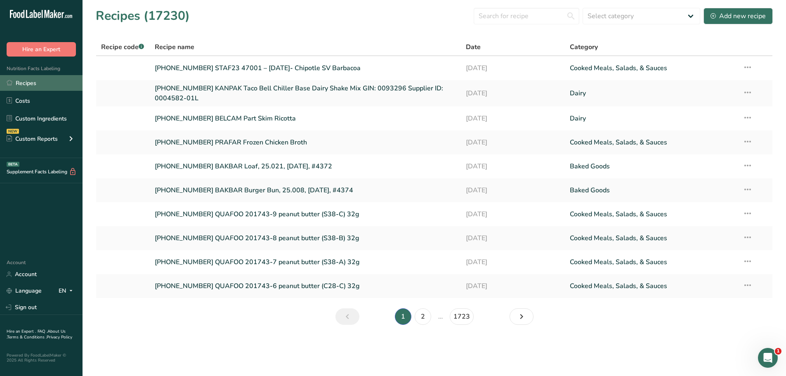
click at [44, 81] on link "Recipes" at bounding box center [41, 83] width 82 height 16
click at [34, 85] on link "Recipes" at bounding box center [41, 83] width 82 height 16
click at [539, 20] on input "text" at bounding box center [526, 16] width 106 height 16
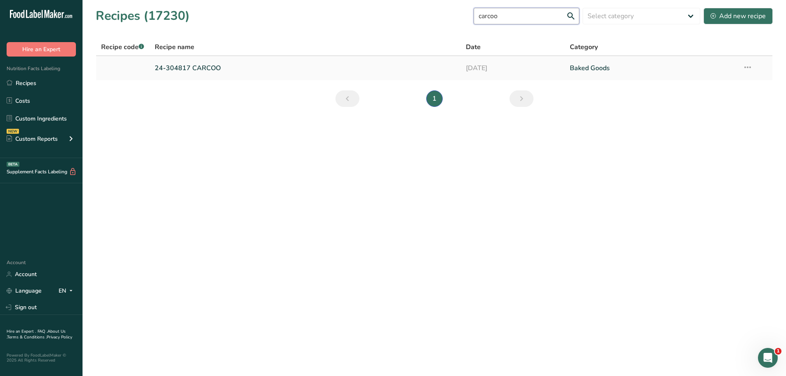
type input "carcoo"
click at [184, 71] on link "24-304817 CARCOO" at bounding box center [305, 67] width 301 height 17
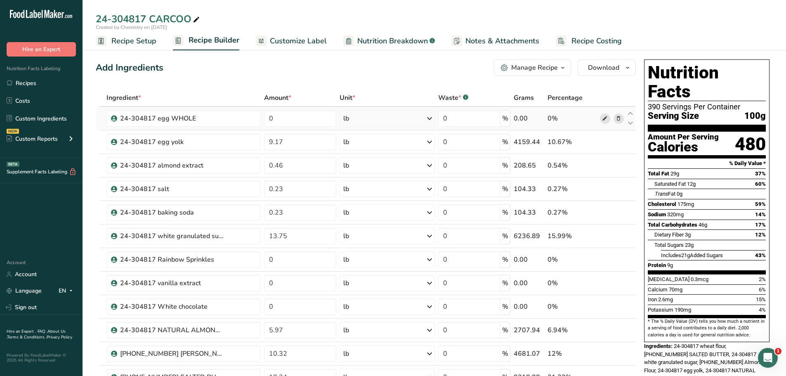
click at [605, 117] on icon at bounding box center [605, 118] width 6 height 9
click at [47, 119] on link "Custom Ingredients" at bounding box center [41, 119] width 82 height 16
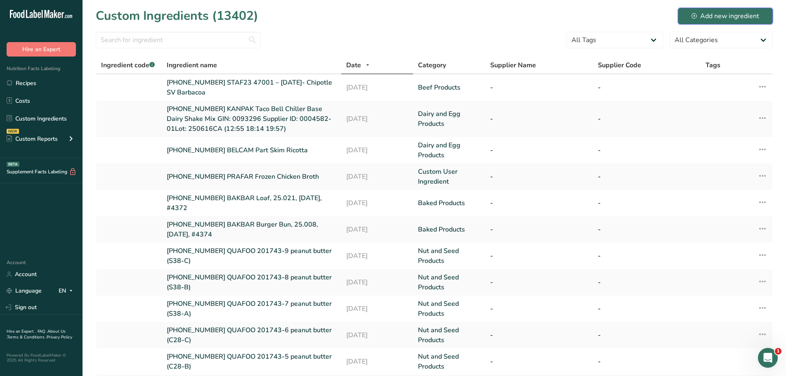
click at [729, 15] on div "Add new ingredient" at bounding box center [725, 16] width 68 height 10
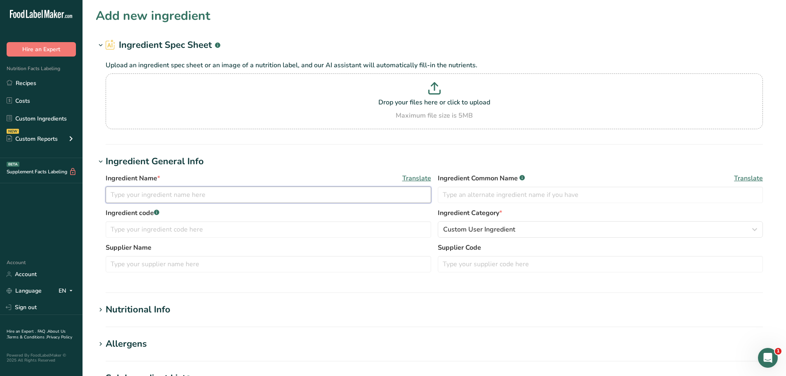
click at [155, 196] on input "text" at bounding box center [268, 194] width 325 height 16
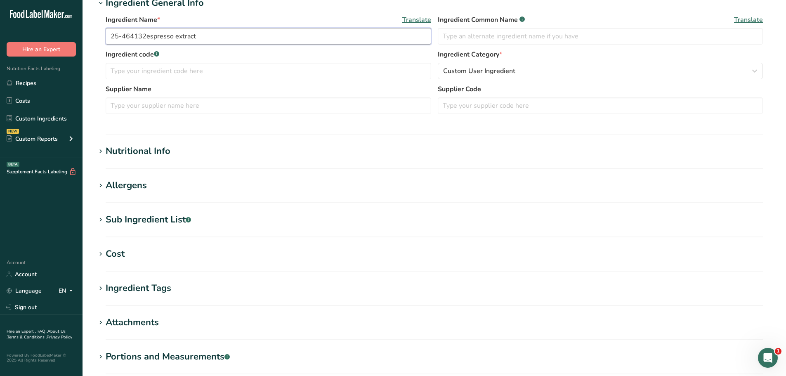
scroll to position [165, 0]
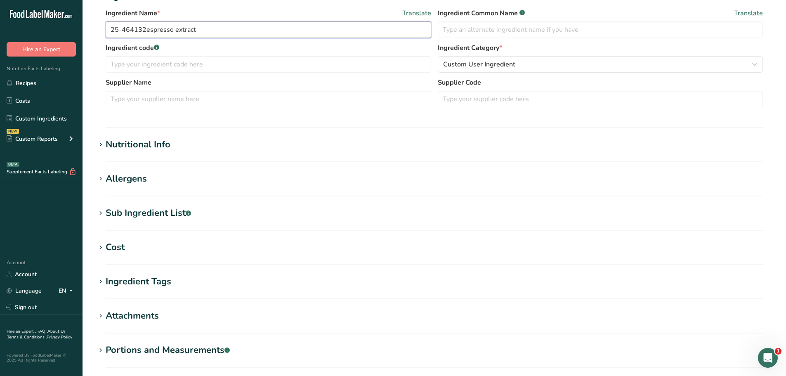
click at [144, 30] on input "25-464132espresso extract" at bounding box center [268, 29] width 325 height 16
type input "25-464132 espresso extract"
click at [159, 140] on div "Nutritional Info" at bounding box center [138, 145] width 65 height 14
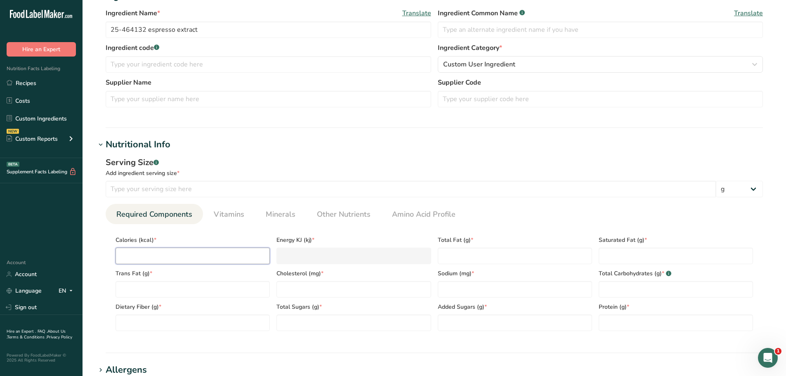
click at [189, 252] on input "number" at bounding box center [192, 255] width 154 height 16
click at [466, 260] on Fat "number" at bounding box center [515, 255] width 154 height 16
type Fat "0"
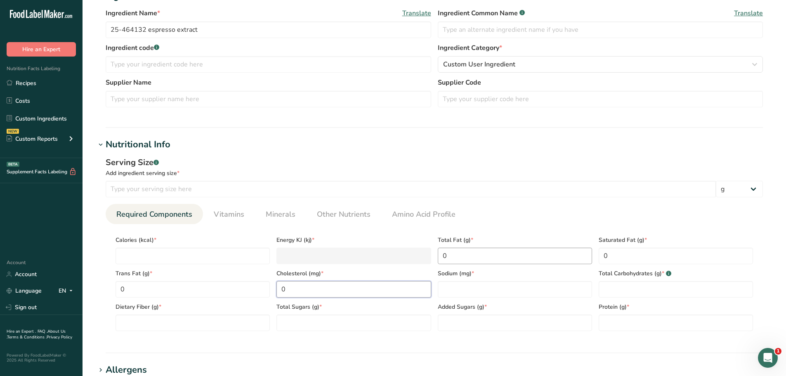
type input "0"
click at [688, 292] on Carbohydrates "number" at bounding box center [675, 289] width 154 height 16
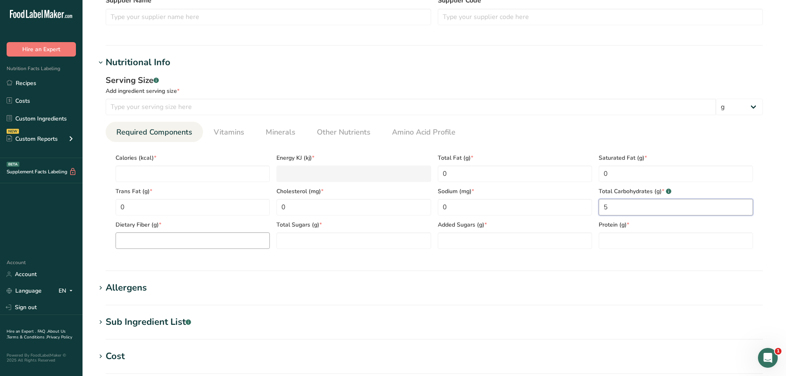
scroll to position [247, 0]
type Carbohydrates "5"
click at [220, 238] on Fiber "number" at bounding box center [192, 240] width 154 height 16
type Fiber "0"
type Sugars "5"
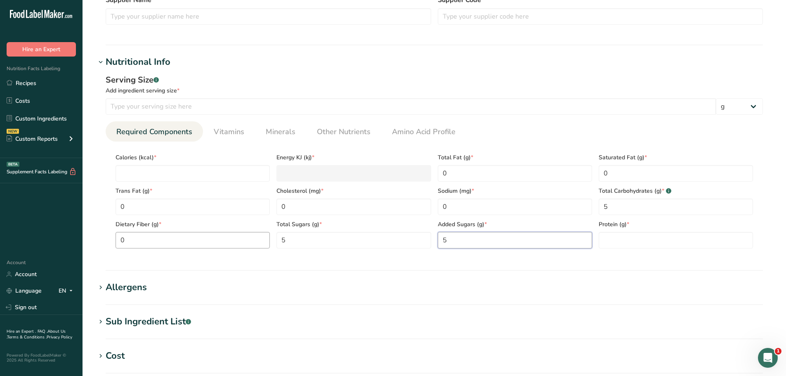
type Sugars "5"
type input "0"
click at [236, 136] on span "Vitamins" at bounding box center [229, 131] width 31 height 11
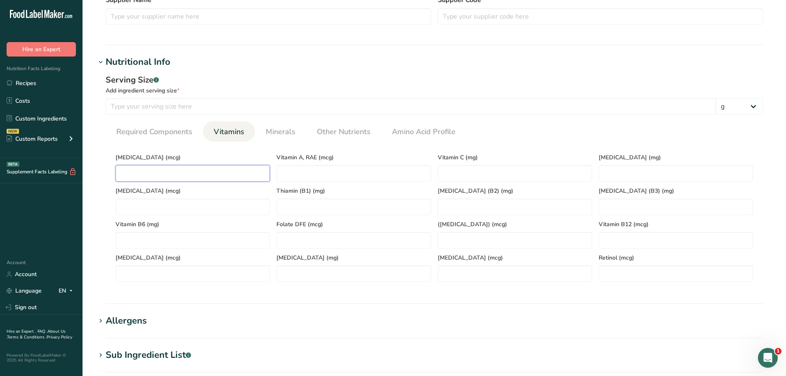
click at [204, 173] on D "number" at bounding box center [192, 173] width 154 height 16
type D "0"
click at [299, 133] on li "Minerals" at bounding box center [280, 131] width 51 height 20
click at [289, 131] on span "Minerals" at bounding box center [281, 131] width 30 height 11
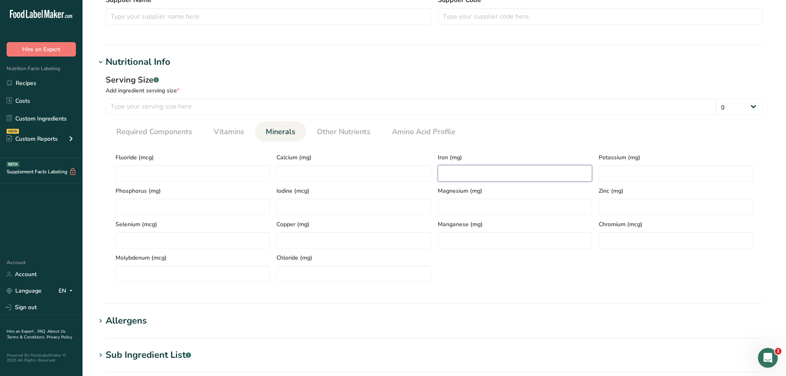
click at [454, 176] on input "number" at bounding box center [515, 173] width 154 height 16
type input "0"
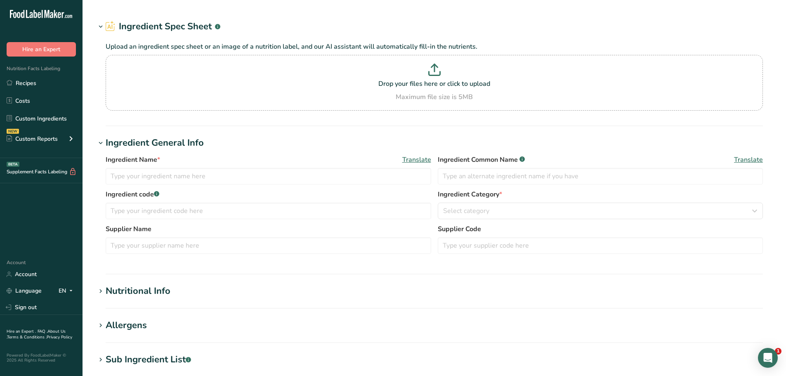
type input "24-304817 egg WHOLE"
type input "100"
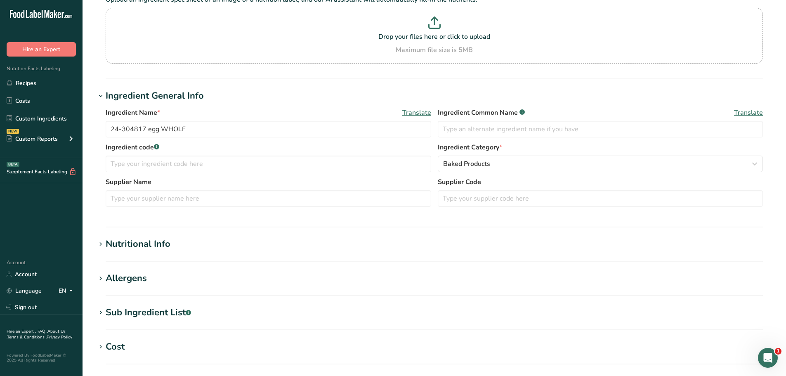
scroll to position [124, 0]
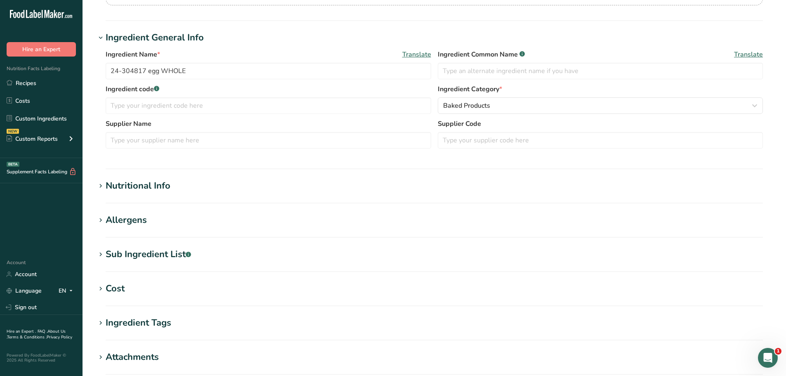
click at [227, 185] on h1 "Nutritional Info" at bounding box center [434, 186] width 677 height 14
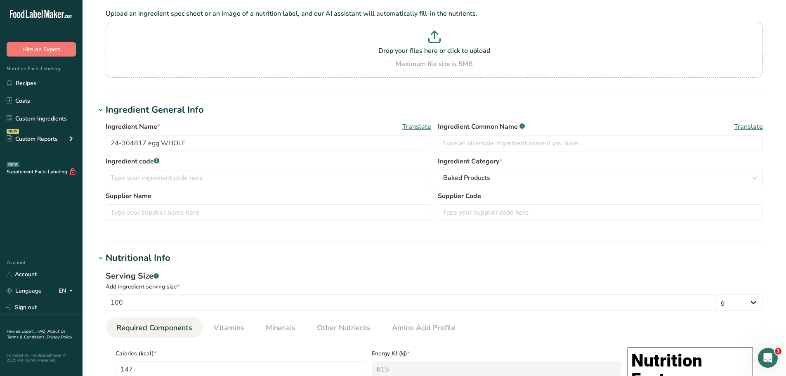
scroll to position [0, 0]
